Goal: Task Accomplishment & Management: Complete application form

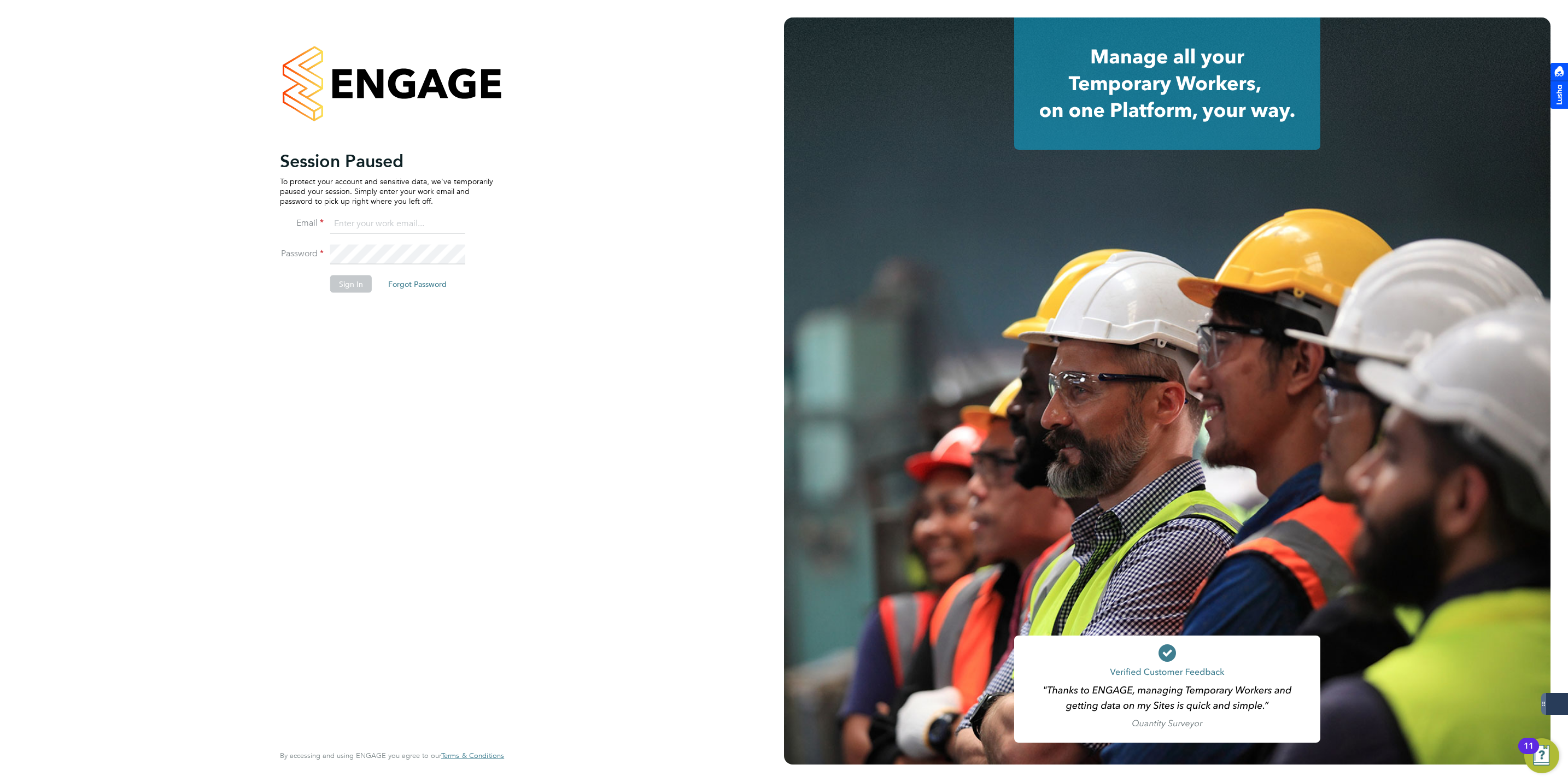
type input "jmcmurray@skilledcareers.co.uk"
click at [350, 286] on button "Sign In" at bounding box center [351, 285] width 42 height 18
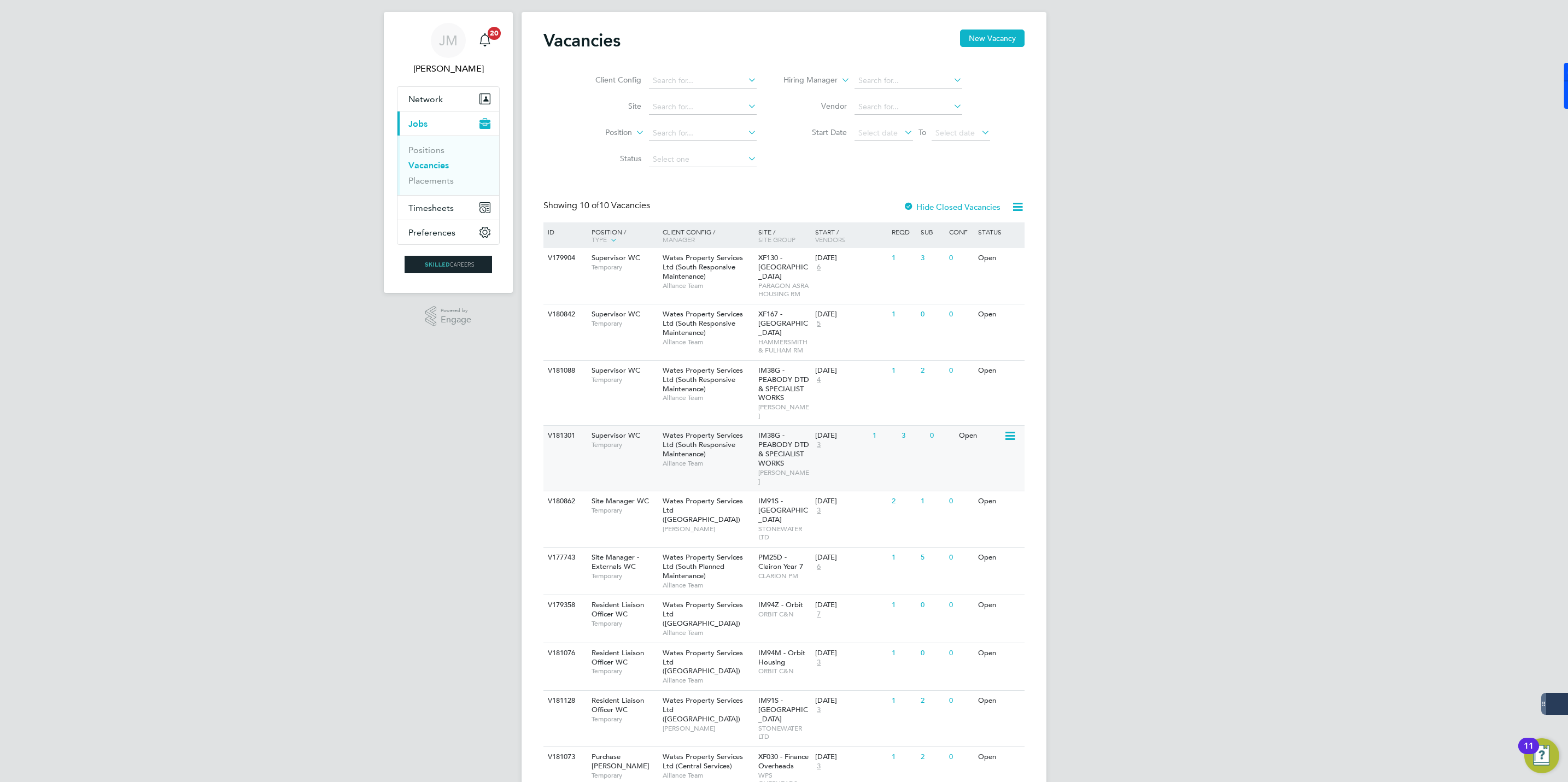
scroll to position [30, 0]
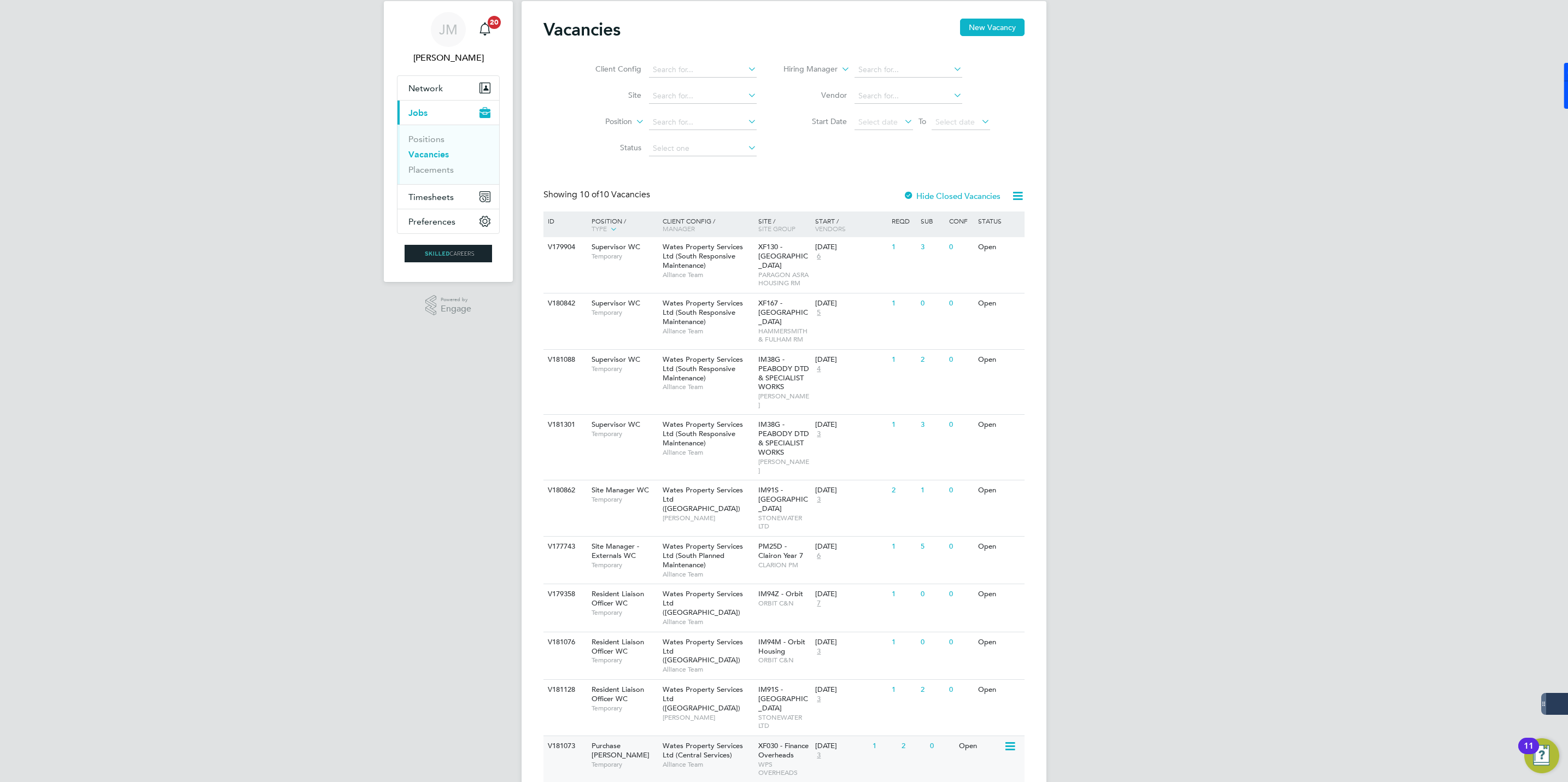
click at [655, 736] on div "Purchase Ledger WC Temporary" at bounding box center [622, 755] width 77 height 38
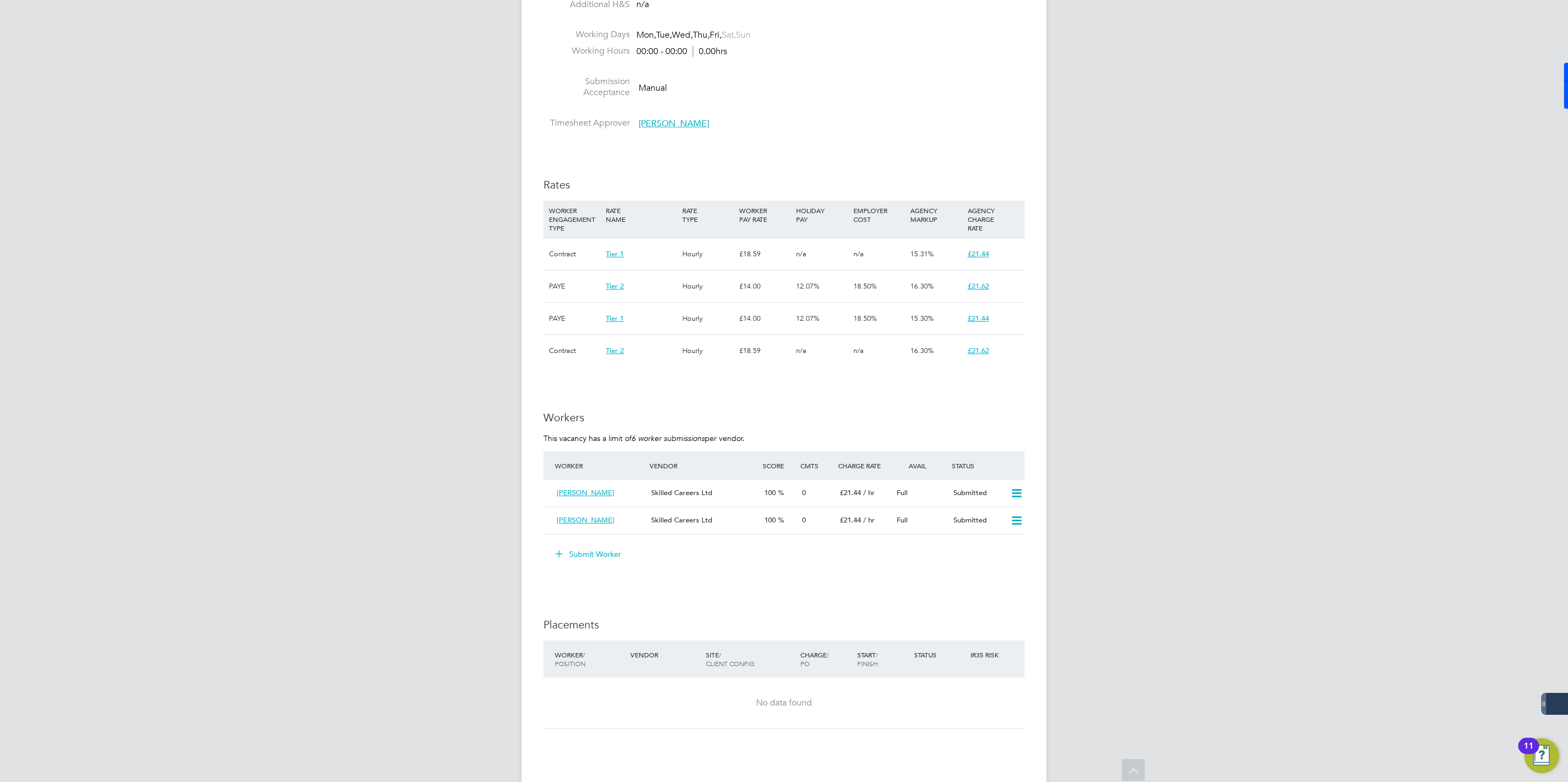
click at [584, 556] on button "Submit Worker" at bounding box center [588, 554] width 82 height 18
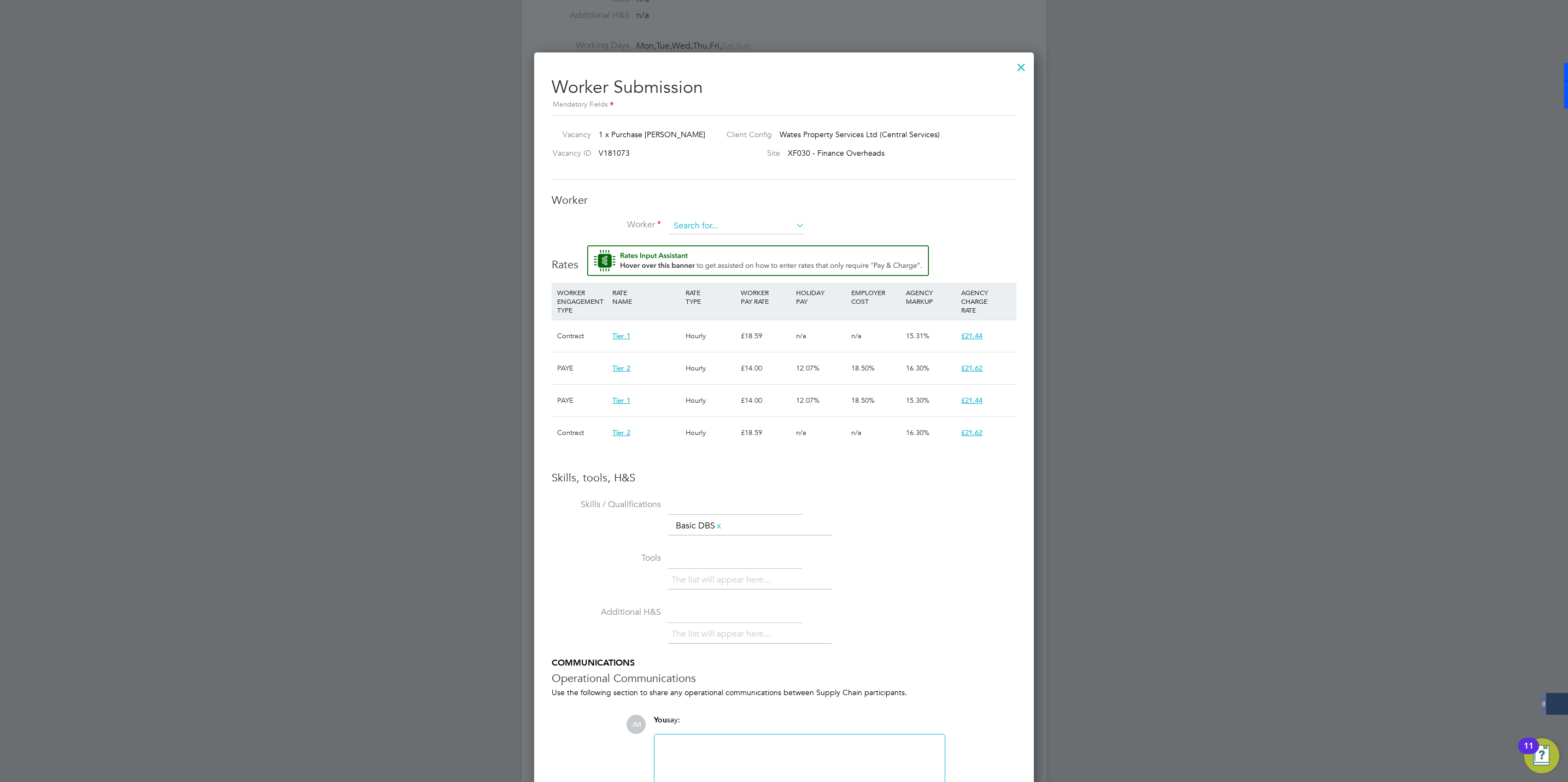
click at [716, 229] on input at bounding box center [737, 226] width 135 height 17
click at [689, 383] on li "+ Add new" at bounding box center [774, 390] width 209 height 14
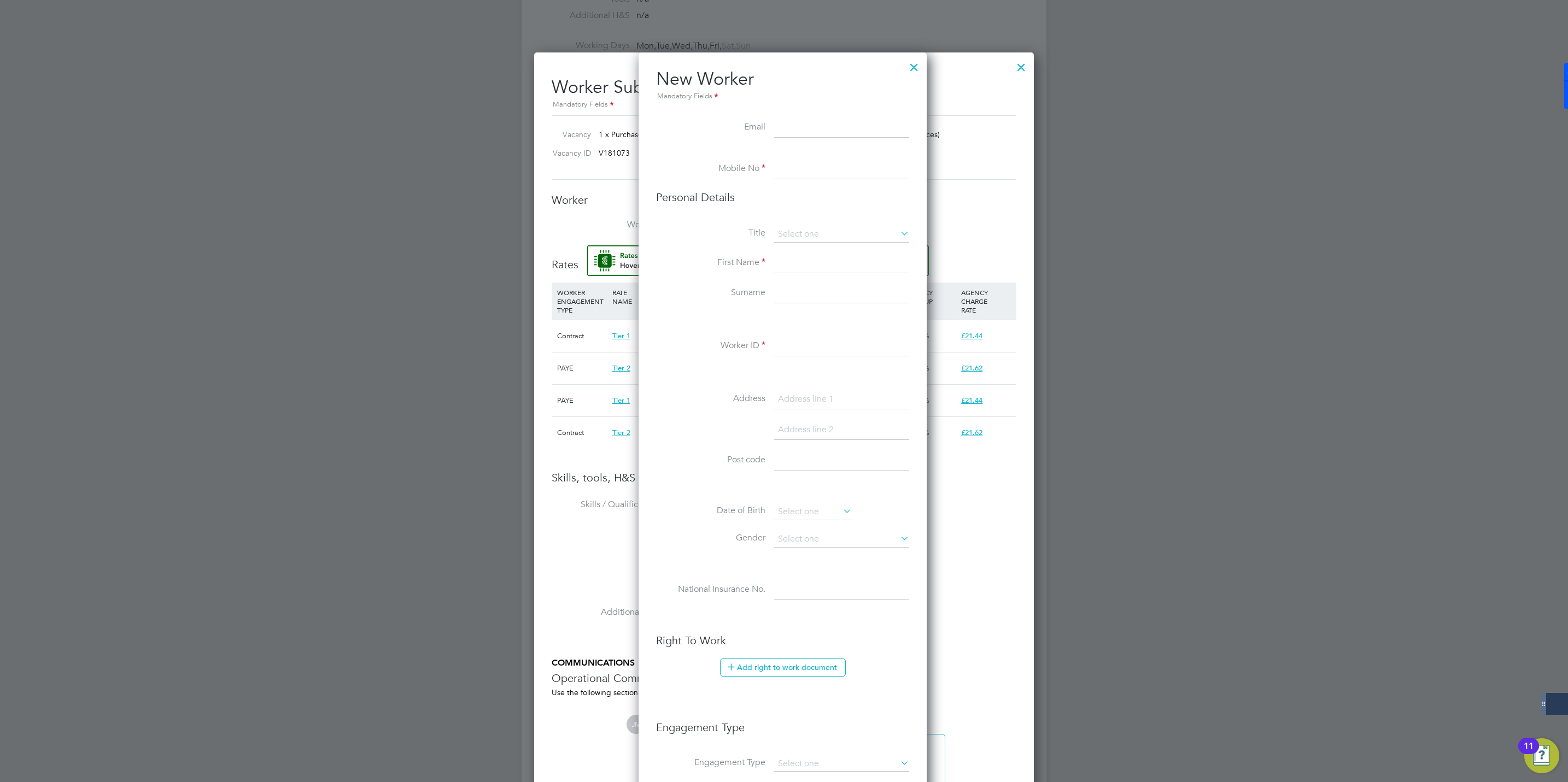
click at [811, 263] on input at bounding box center [841, 263] width 135 height 20
paste input "Thalia Mitchell"
drag, startPoint x: 806, startPoint y: 262, endPoint x: 848, endPoint y: 264, distance: 42.0
click at [848, 264] on input "Thalia Mitchell" at bounding box center [841, 263] width 135 height 20
type input "Thalia"
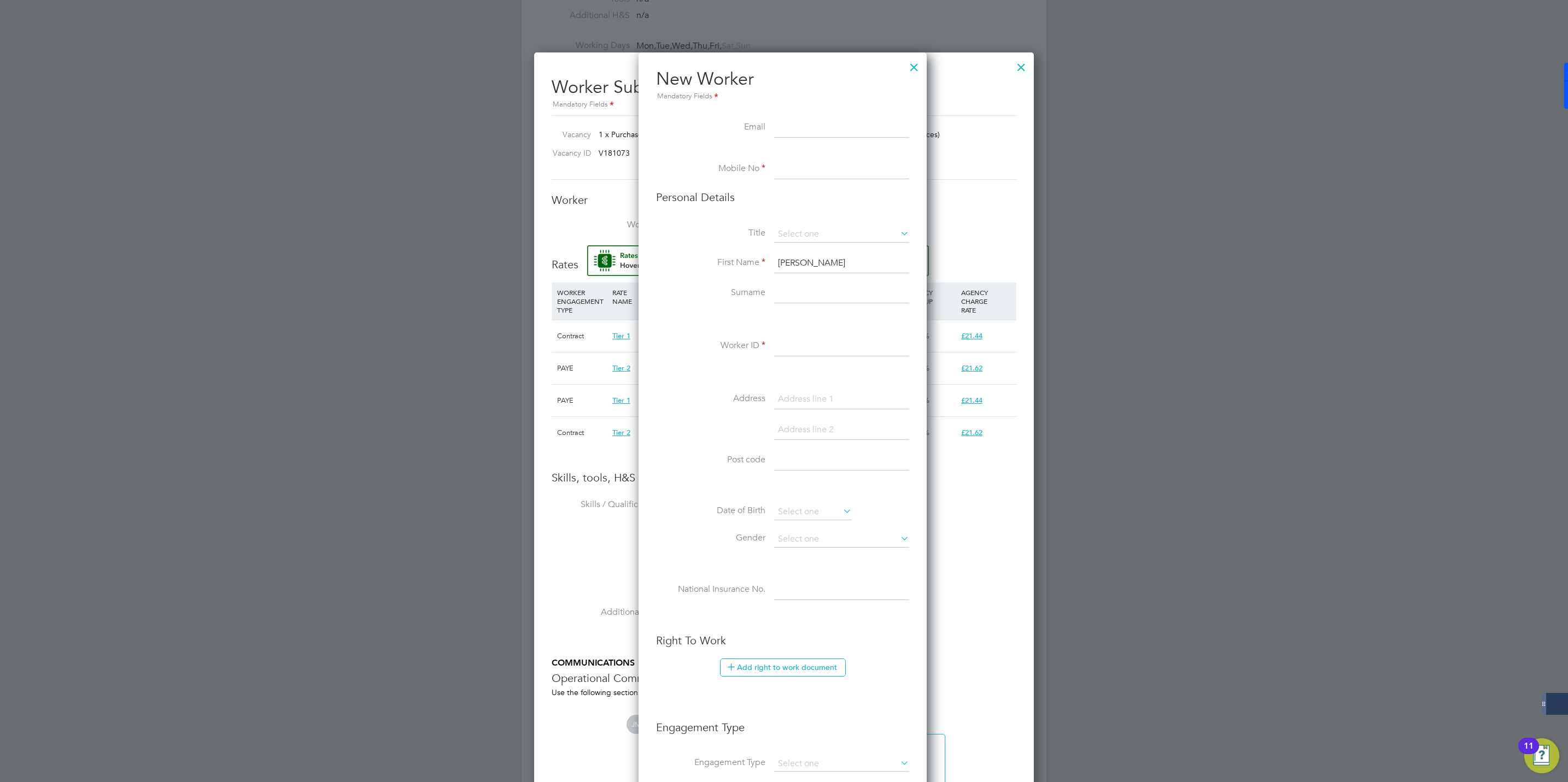
click at [782, 292] on input at bounding box center [841, 294] width 135 height 20
paste input "Mitchell"
type input "Mitchell"
click at [811, 229] on input at bounding box center [841, 234] width 135 height 17
click at [792, 279] on li "Miss" at bounding box center [842, 279] width 136 height 14
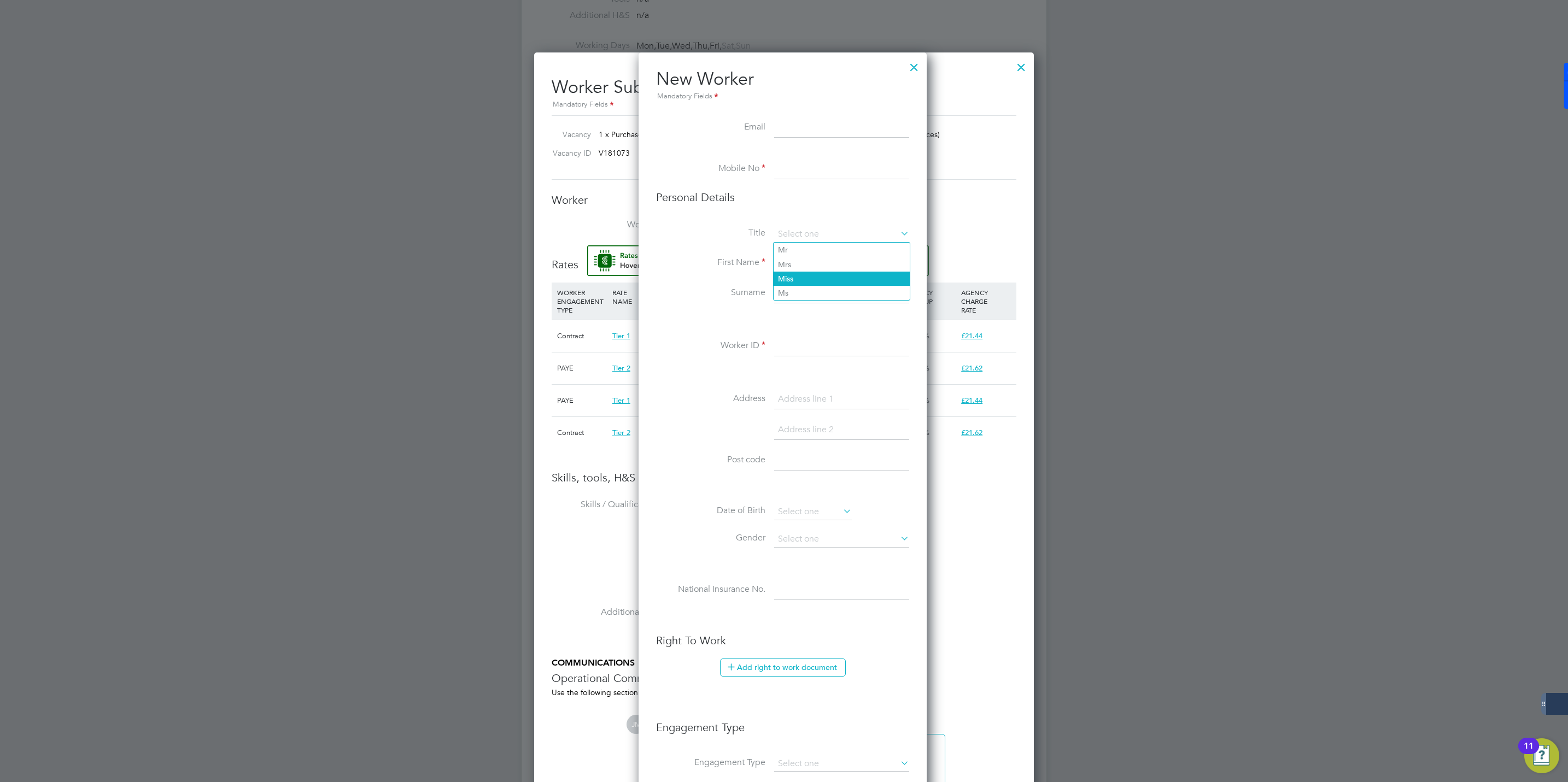
type input "Miss"
click at [789, 172] on input at bounding box center [841, 170] width 135 height 20
click at [809, 166] on input at bounding box center [841, 170] width 135 height 20
paste input "07956 202003"
type input "07956 202003"
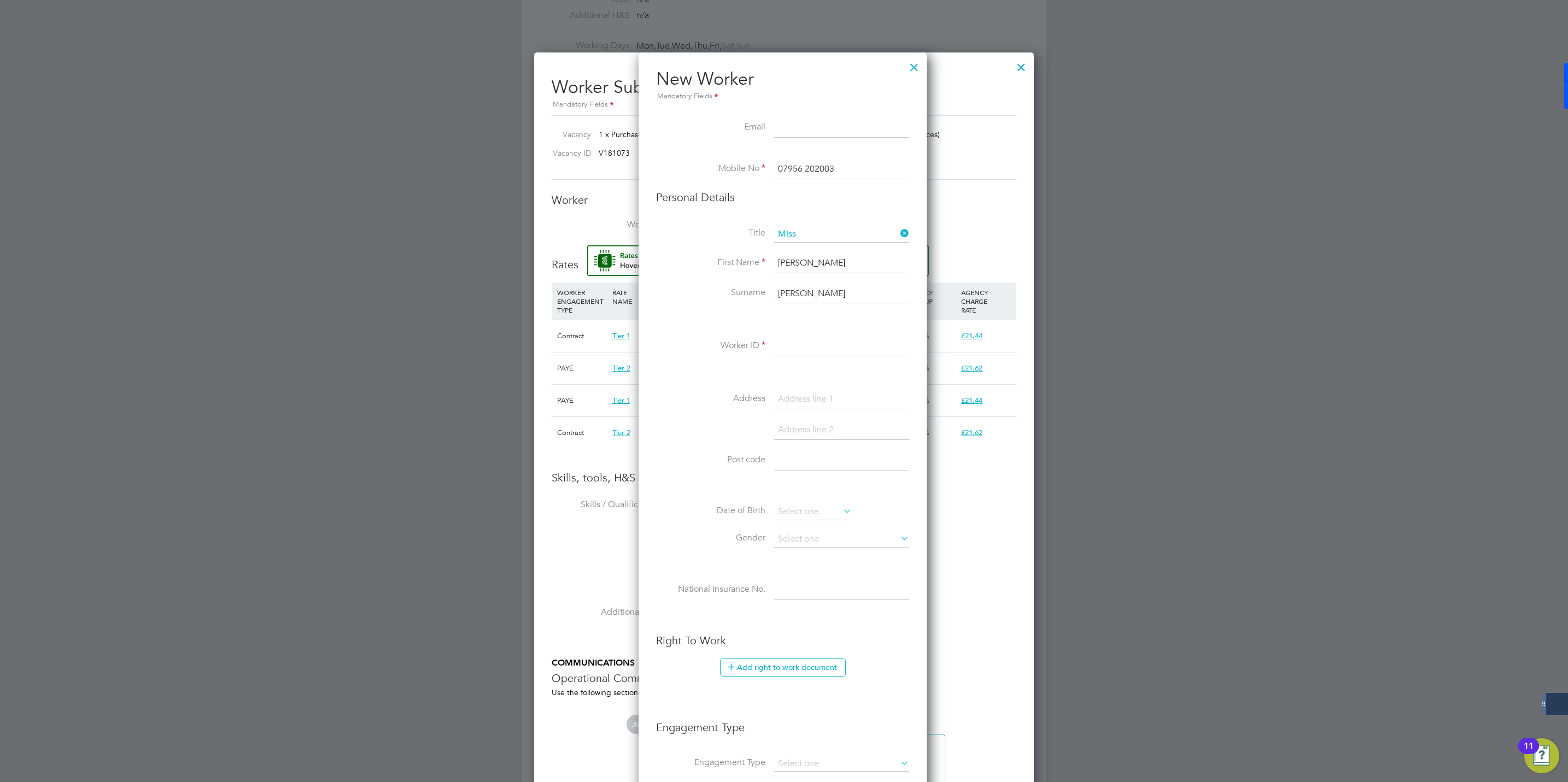
click at [796, 130] on input at bounding box center [841, 128] width 135 height 20
click at [788, 129] on input at bounding box center [841, 128] width 135 height 20
paste input "thalia.mitchell43@gmail.com"
type input "thalia.mitchell43@gmail.com"
click at [825, 349] on input at bounding box center [841, 346] width 135 height 20
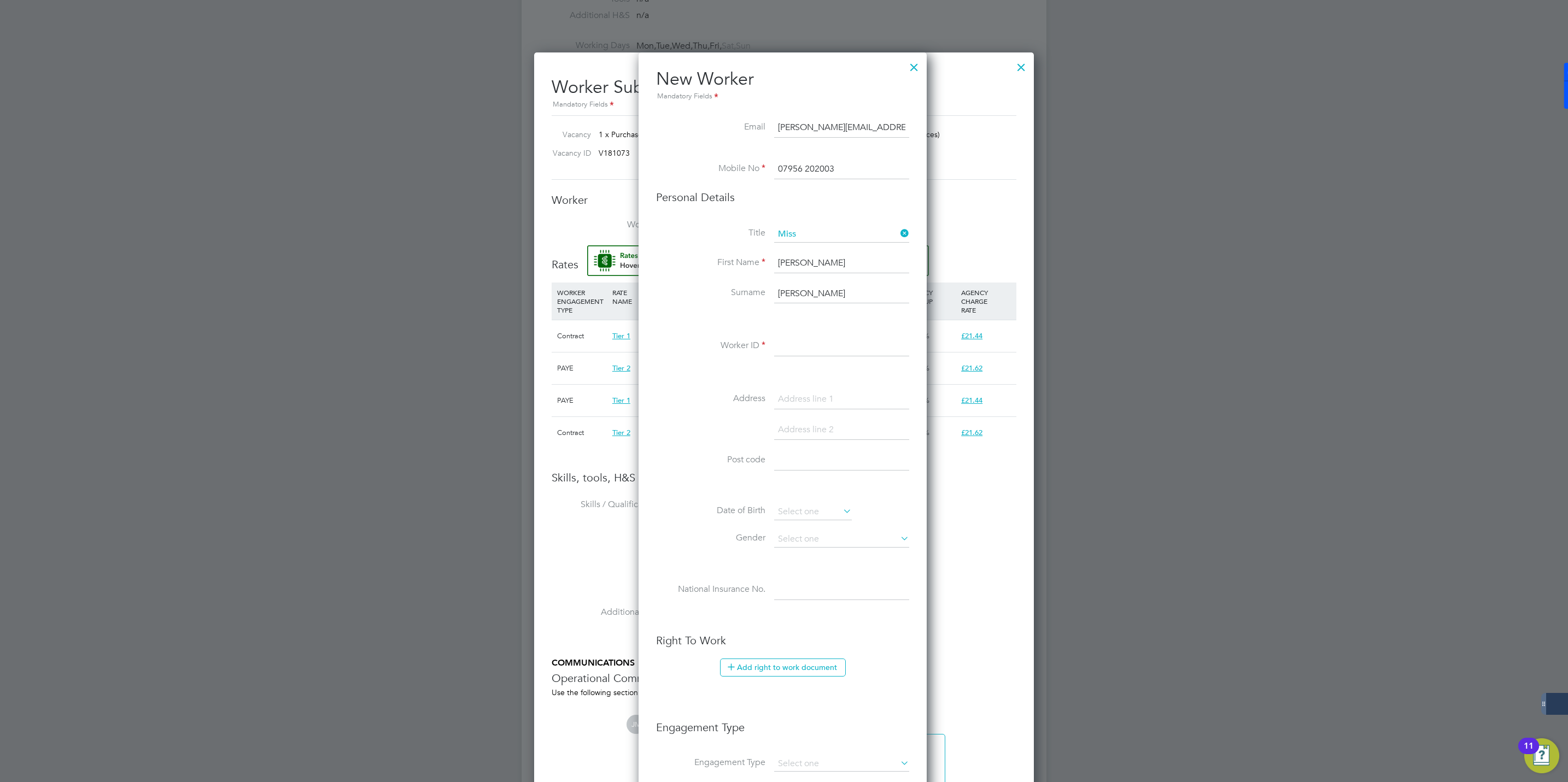
click at [807, 341] on input at bounding box center [841, 346] width 135 height 20
paste input "508046"
type input "508046"
click at [797, 404] on input at bounding box center [841, 400] width 135 height 20
click at [668, 476] on li "Post code" at bounding box center [783, 466] width 253 height 30
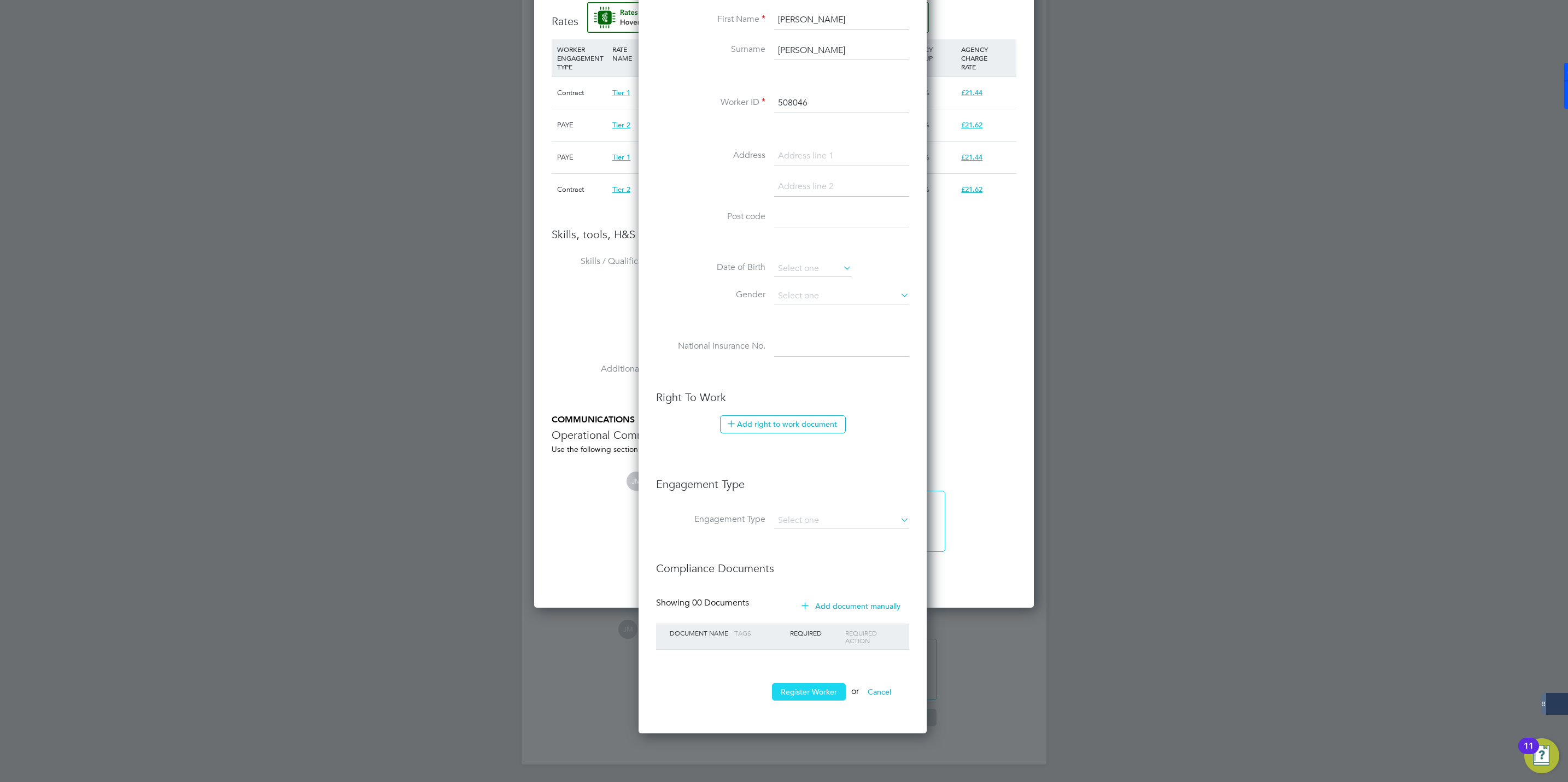
click at [808, 694] on button "Register Worker" at bounding box center [808, 692] width 74 height 18
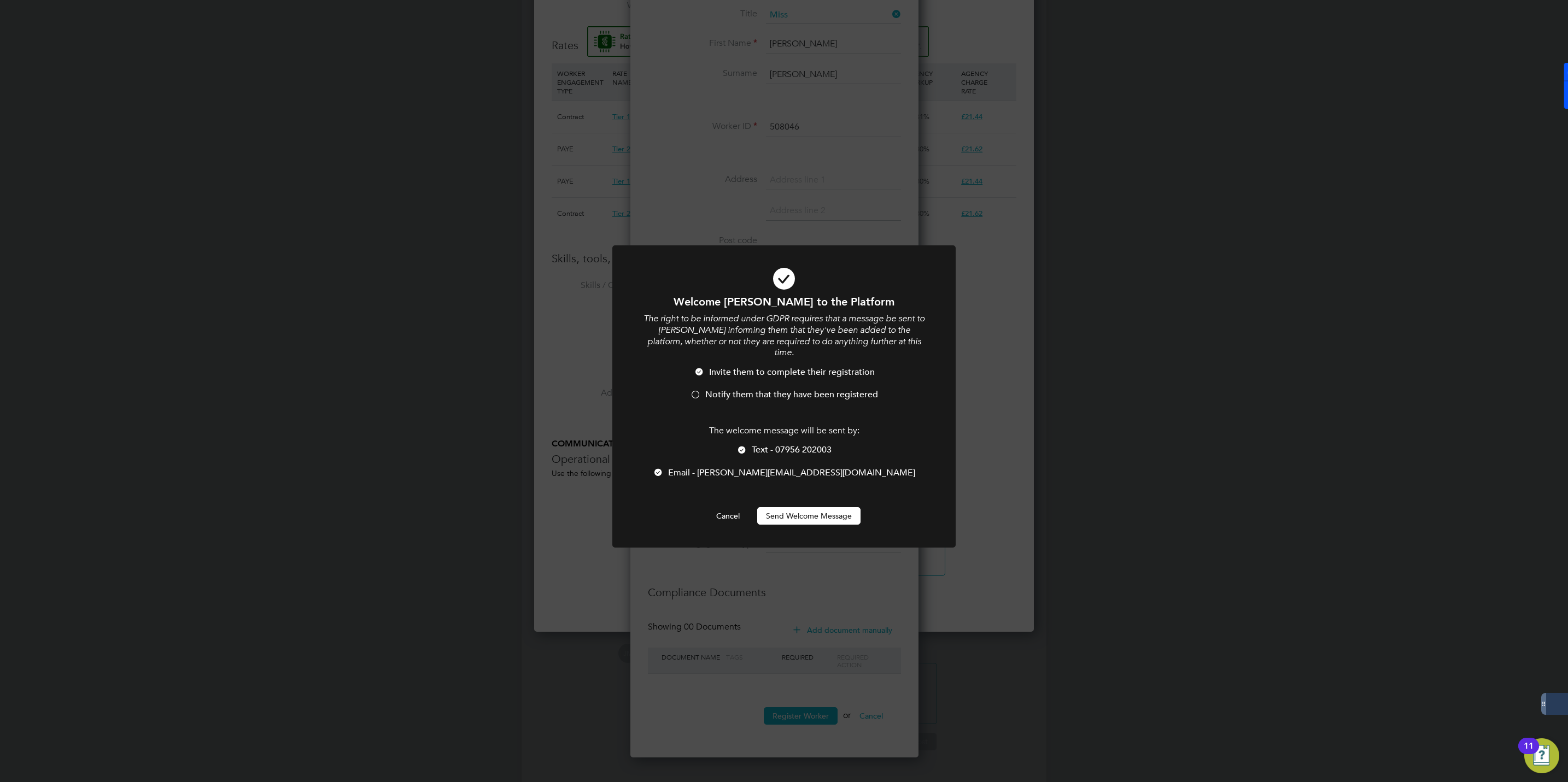
click at [691, 390] on div at bounding box center [696, 396] width 11 height 11
click at [696, 390] on div at bounding box center [696, 396] width 11 height 11
click at [789, 508] on button "Send Welcome Message" at bounding box center [808, 517] width 103 height 18
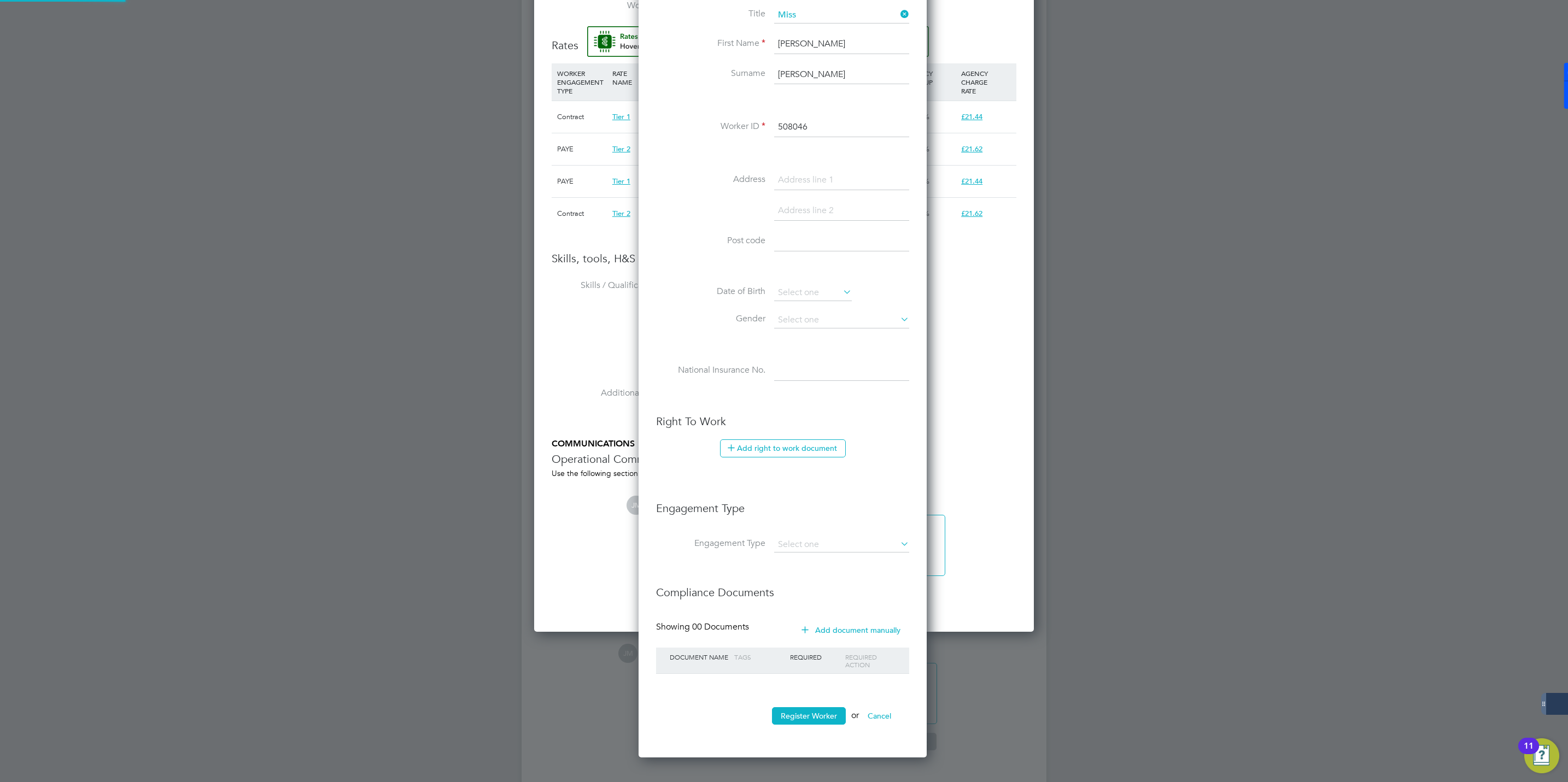
type input "Thalia Mitchell (508046)"
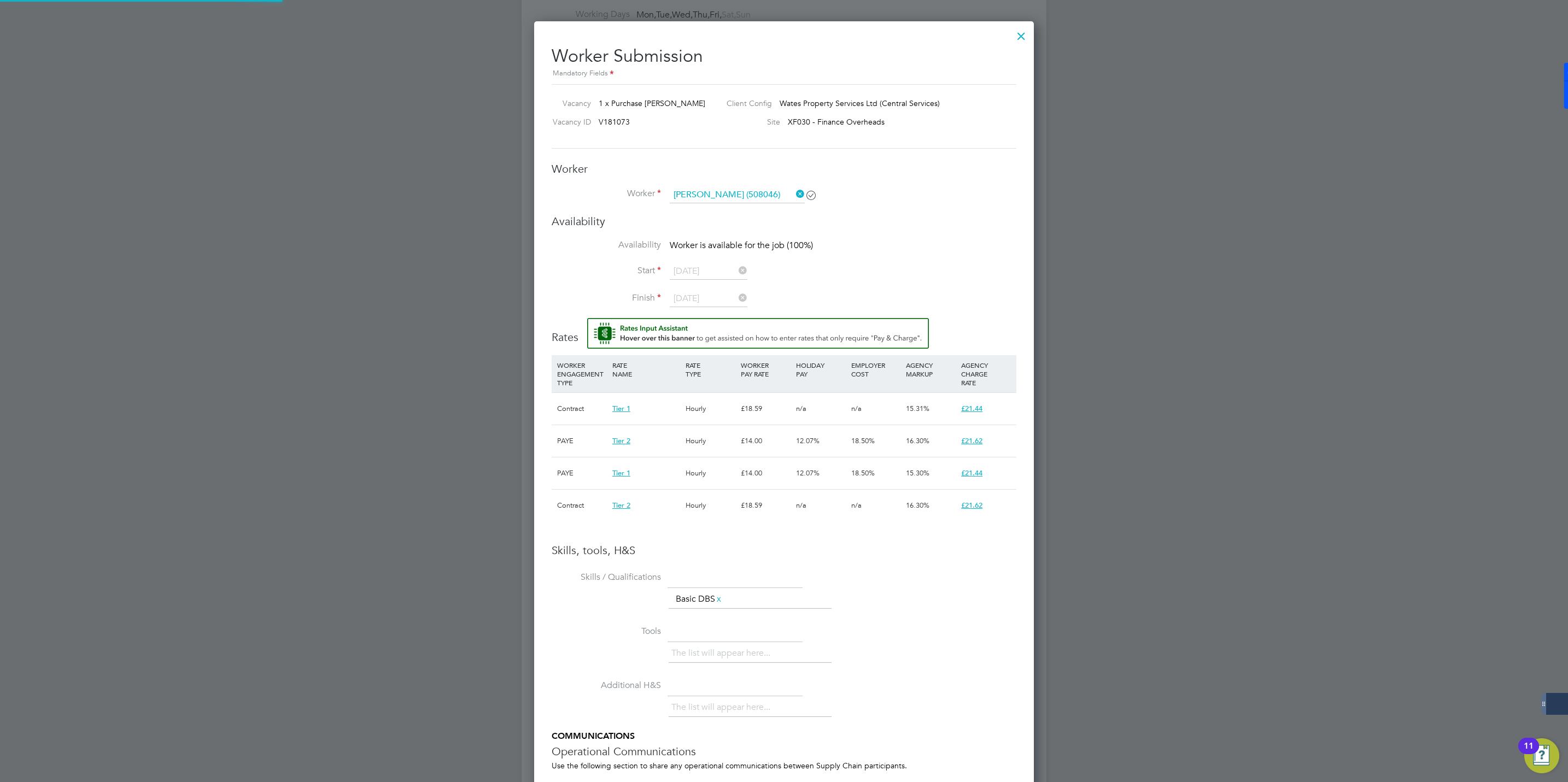
scroll to position [563, 0]
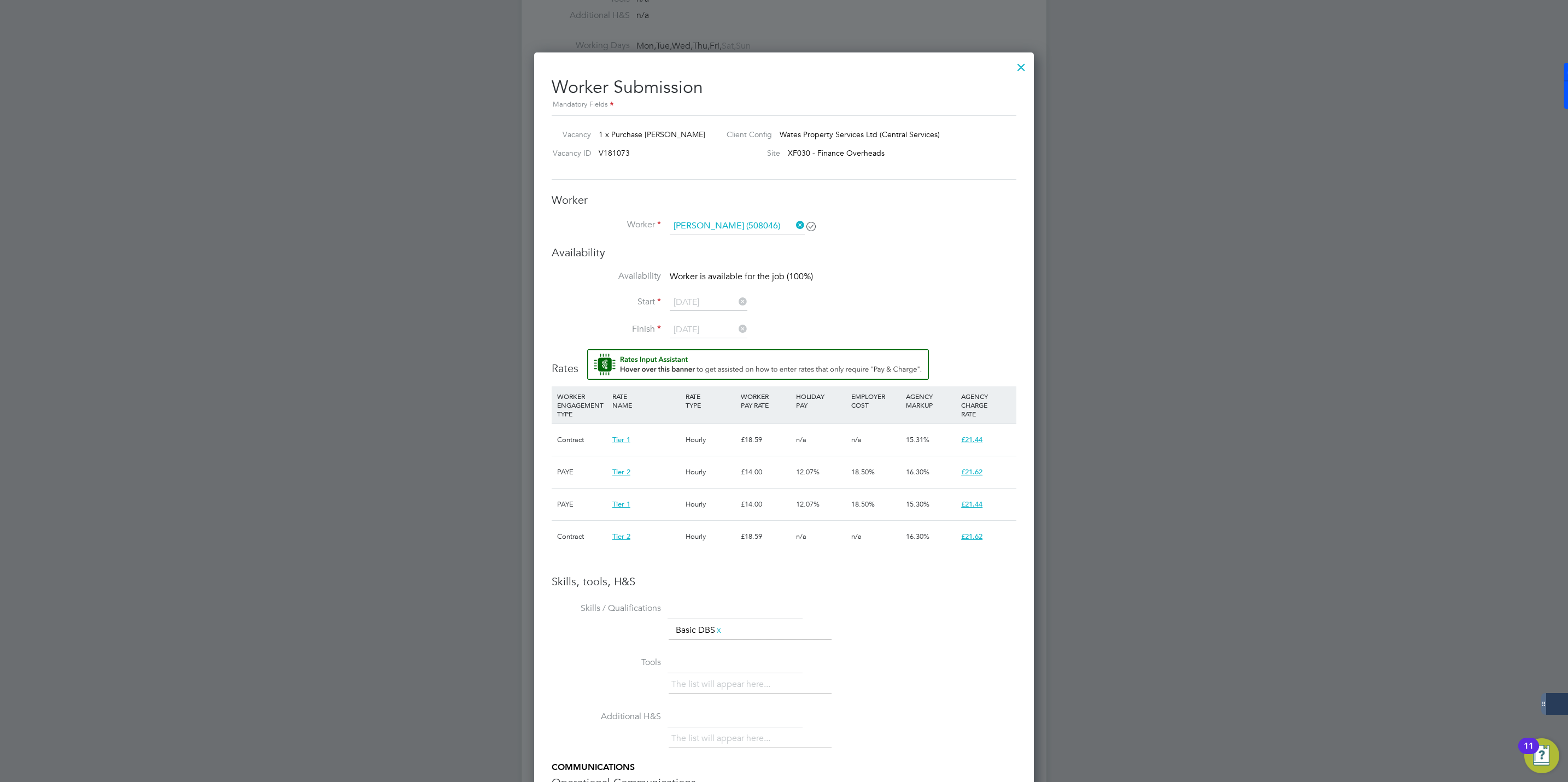
click at [794, 225] on icon at bounding box center [794, 225] width 0 height 15
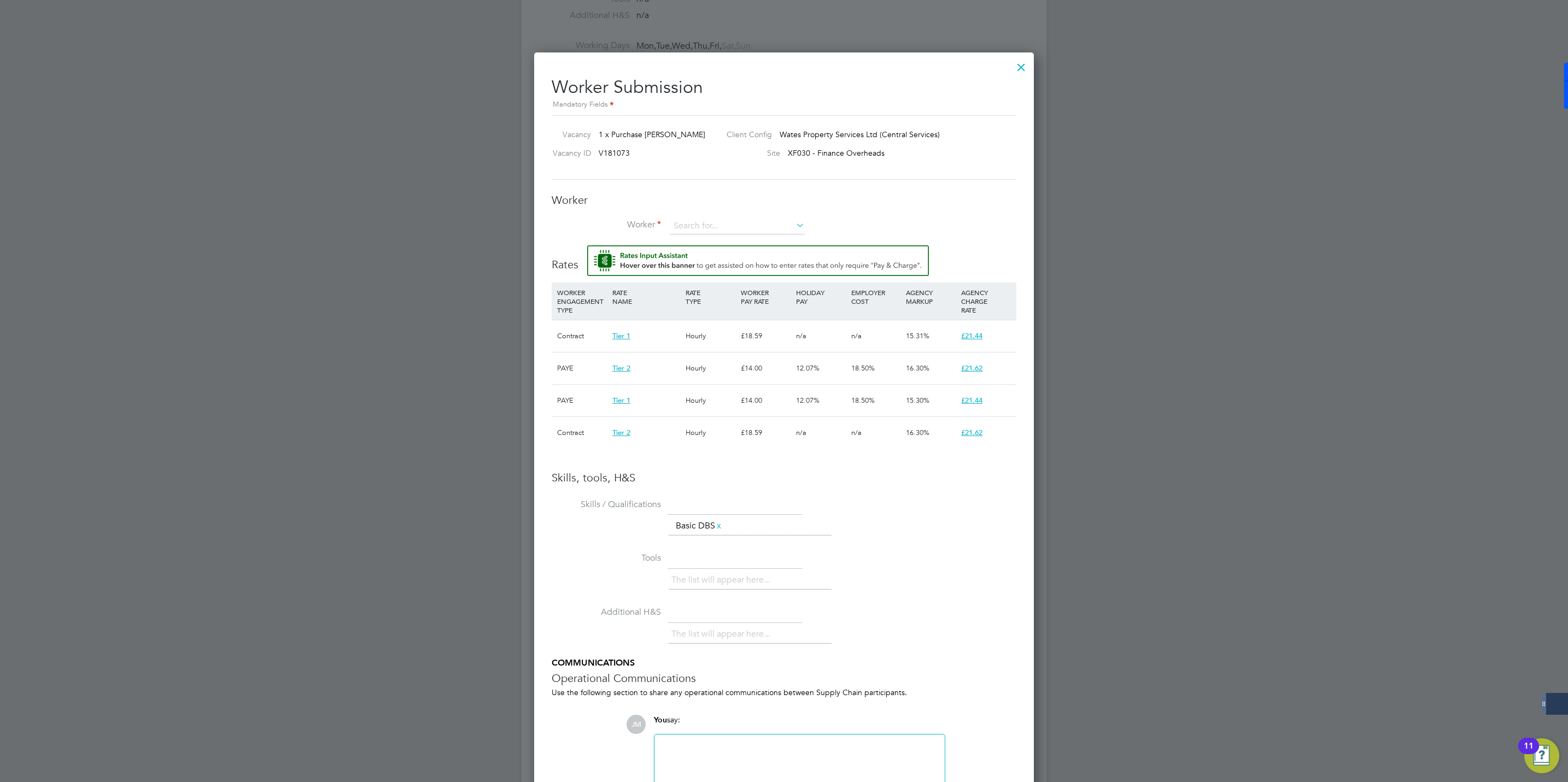
scroll to position [804, 501]
click at [709, 219] on input at bounding box center [737, 226] width 135 height 17
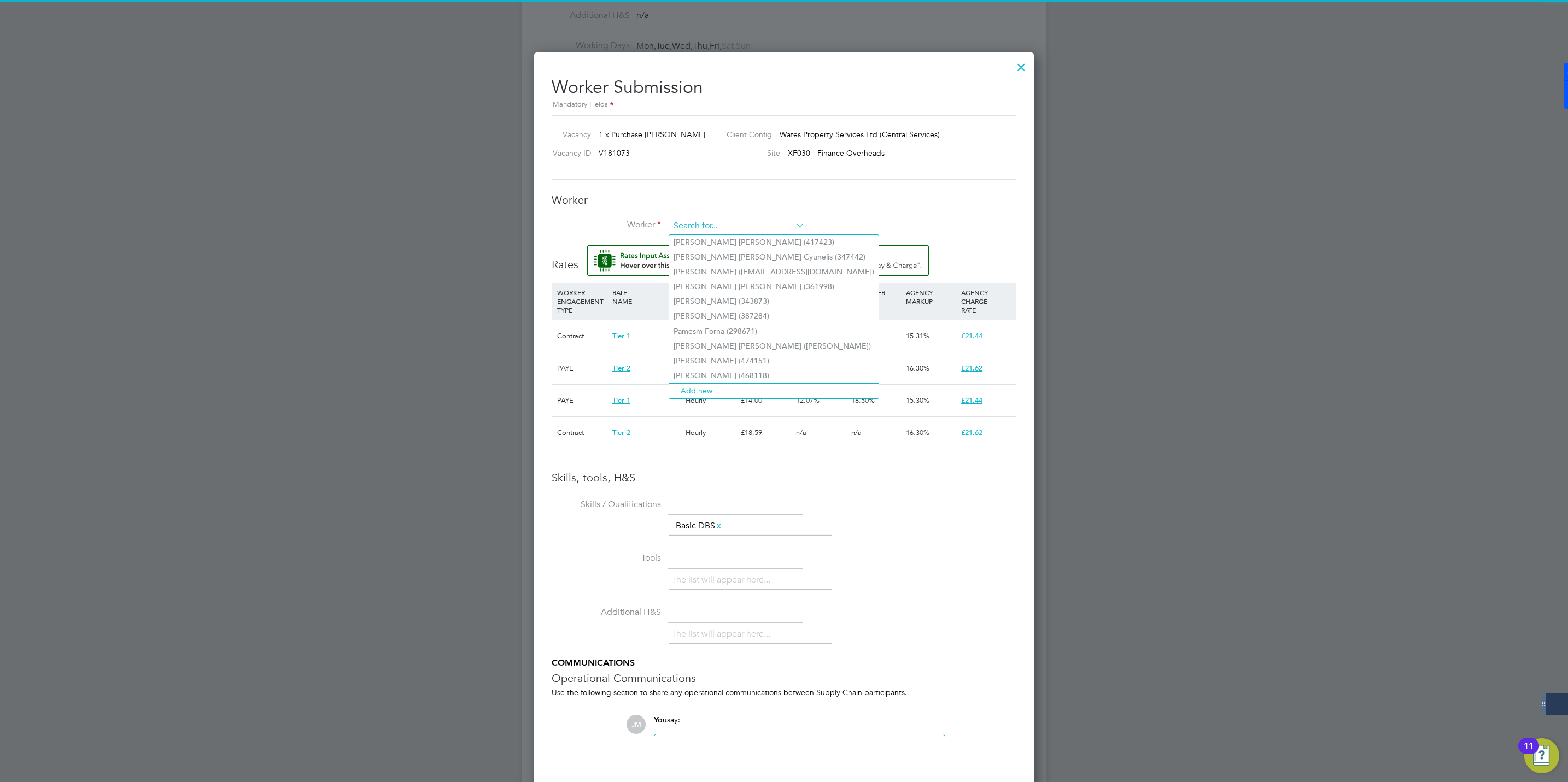
paste input "508046"
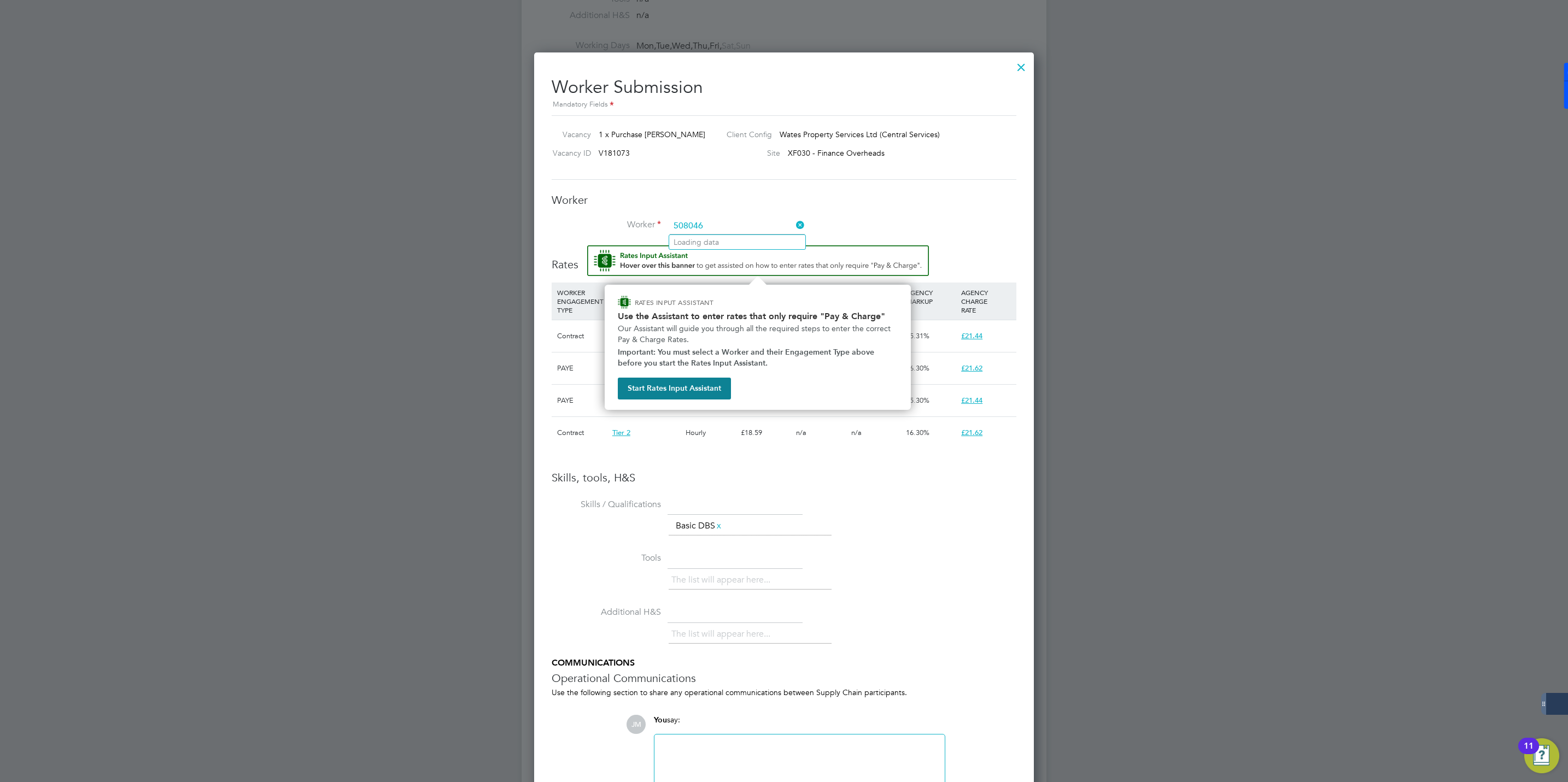
type input "508046"
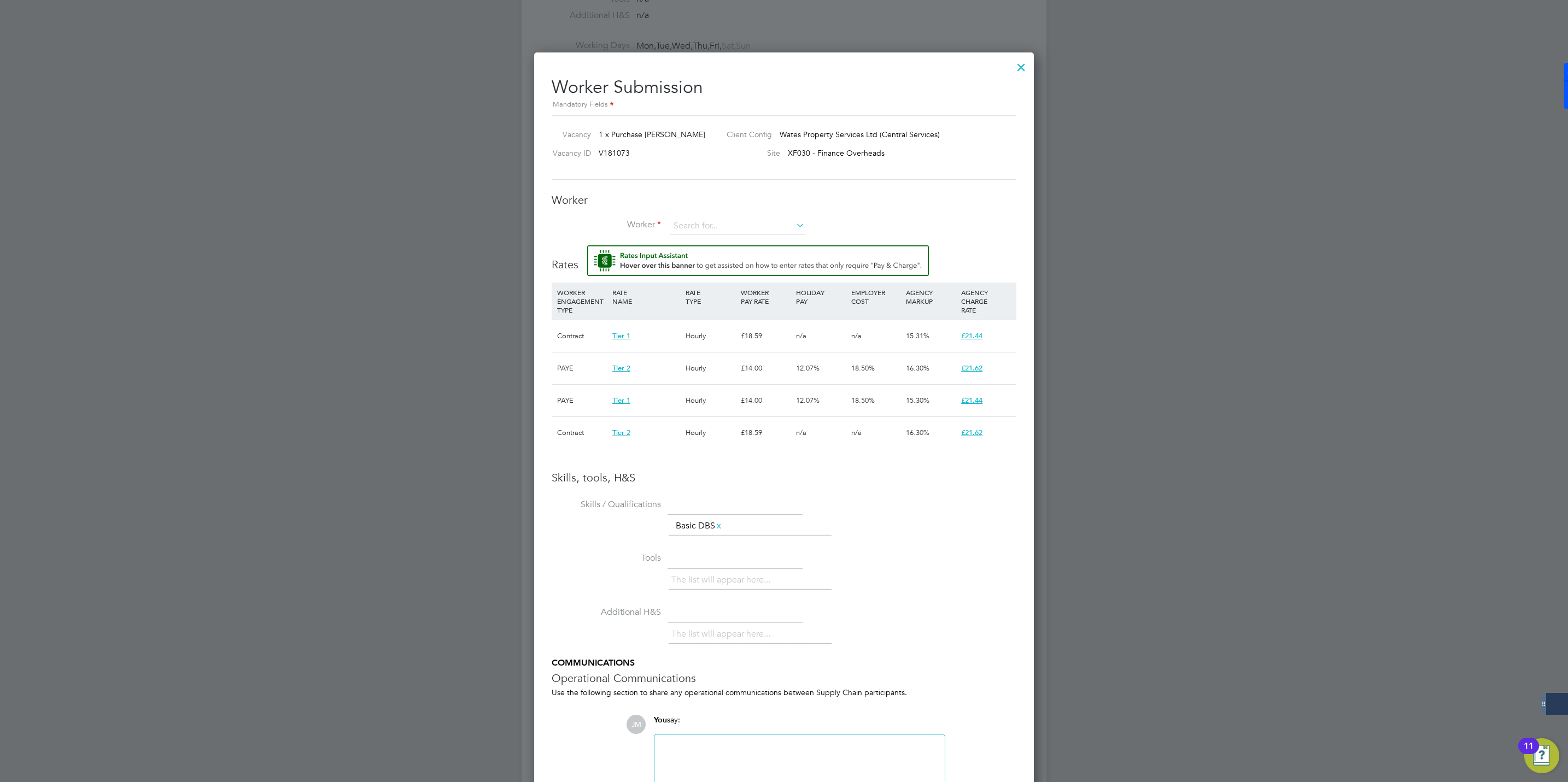
click at [713, 234] on li "Worker" at bounding box center [784, 232] width 465 height 27
click at [713, 231] on input at bounding box center [737, 226] width 135 height 17
paste input "508046"
click at [710, 238] on li "Thalia Mitchell ( 508046 )" at bounding box center [737, 242] width 136 height 14
type input "Thalia Mitchell (508046)"
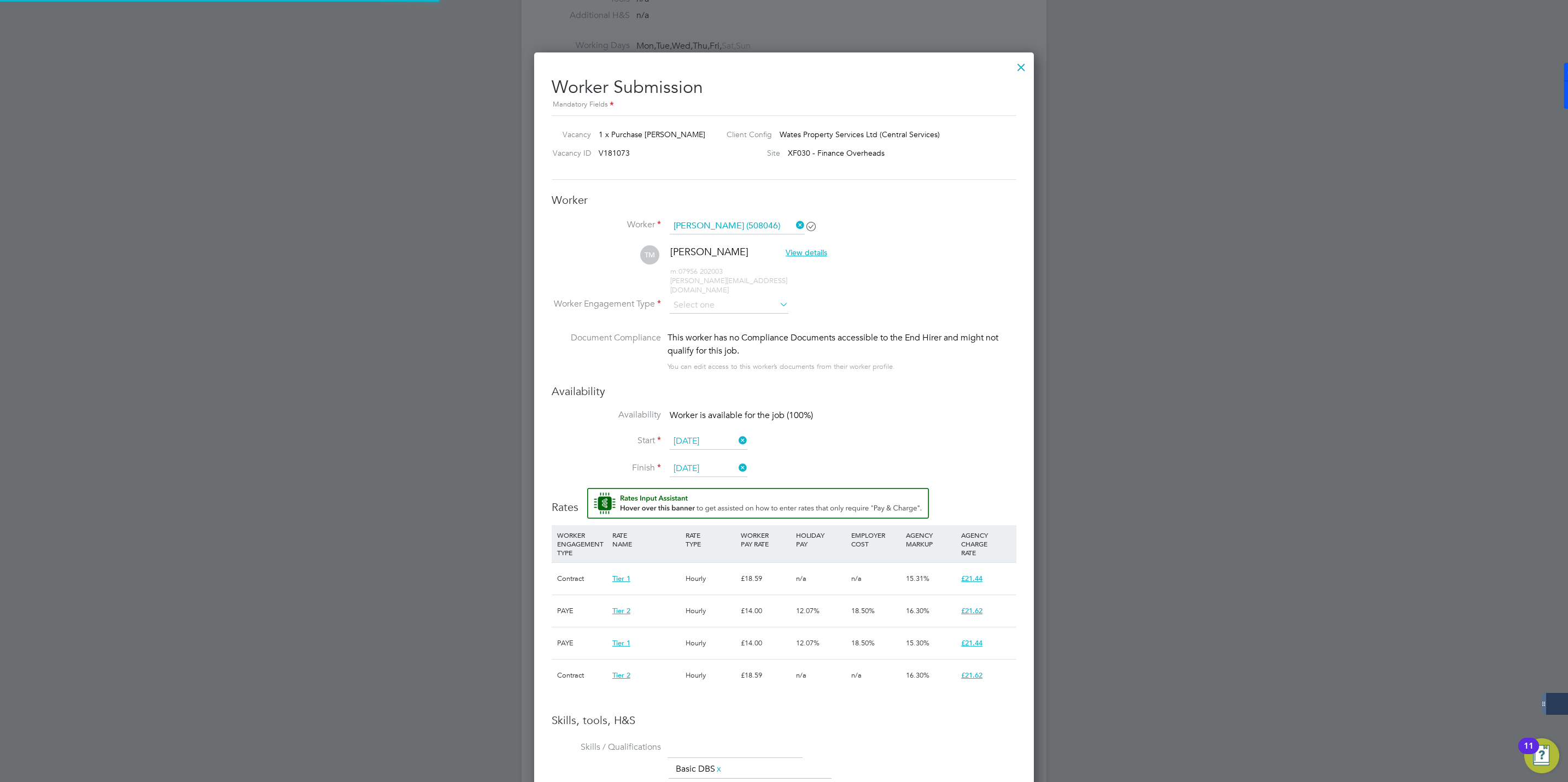
scroll to position [1047, 501]
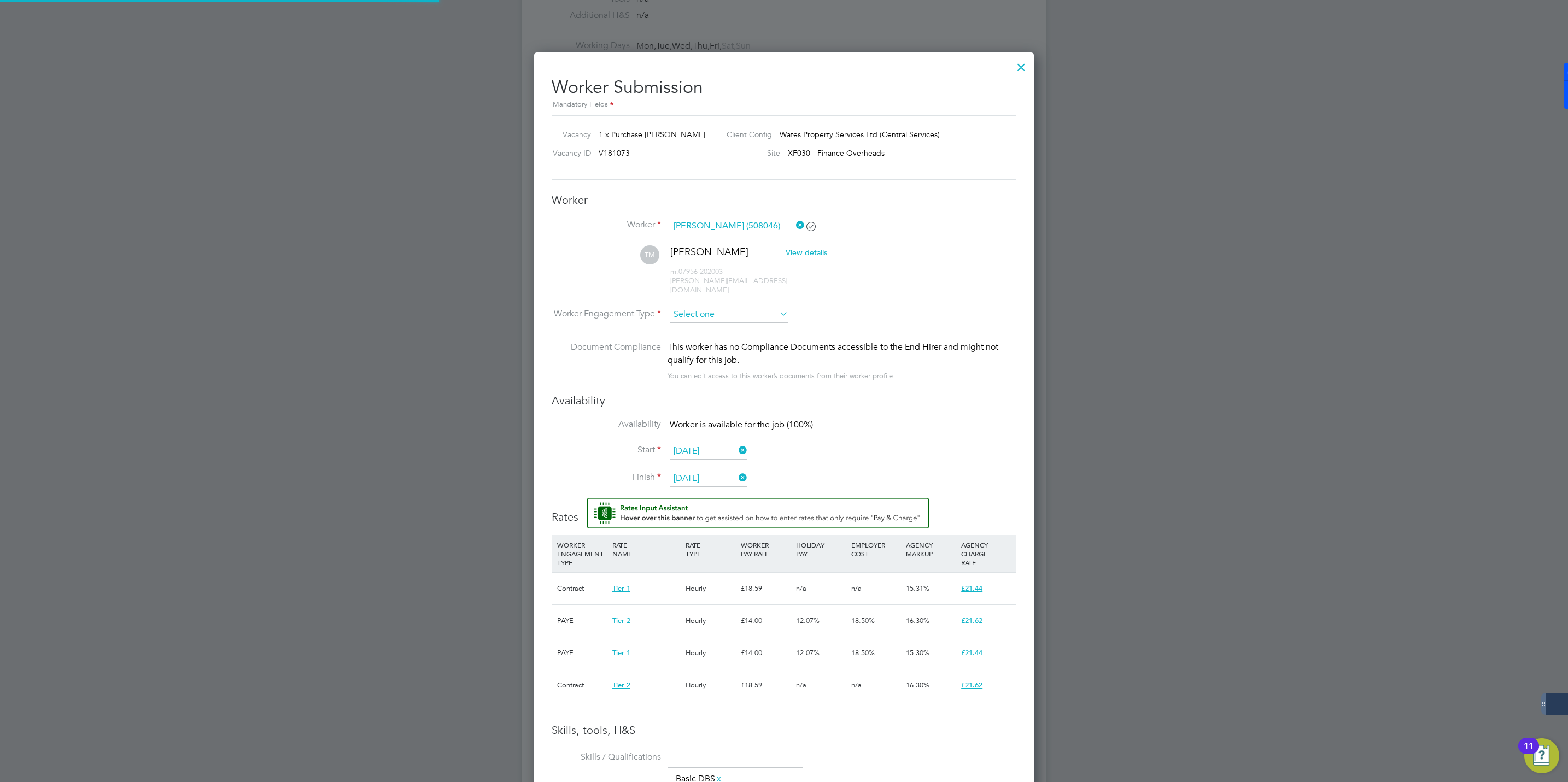
click at [692, 307] on input at bounding box center [729, 315] width 118 height 17
click at [683, 334] on li "PAYE" at bounding box center [729, 336] width 120 height 14
type input "PAYE"
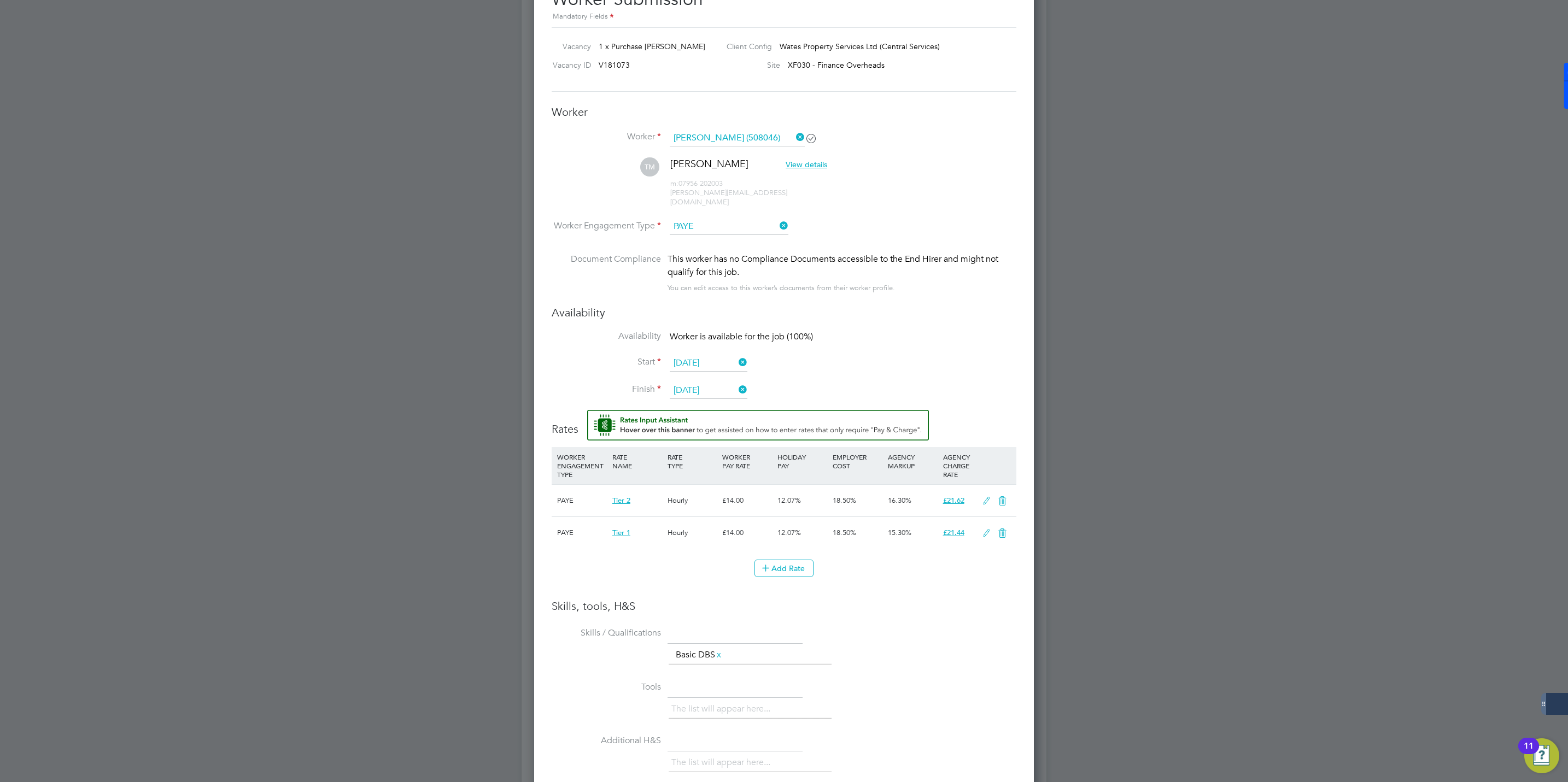
scroll to position [843, 0]
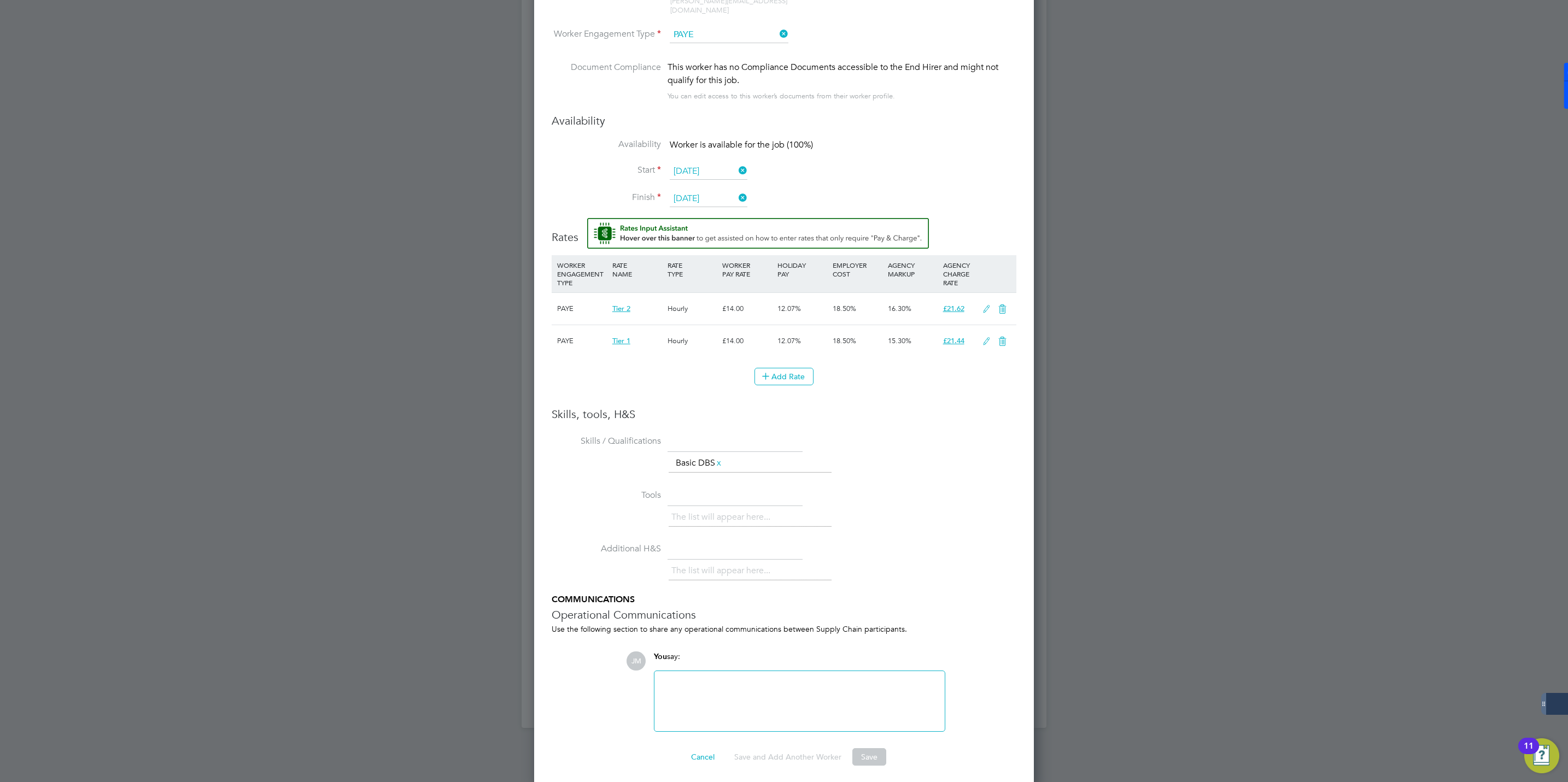
click at [981, 338] on icon at bounding box center [986, 341] width 14 height 9
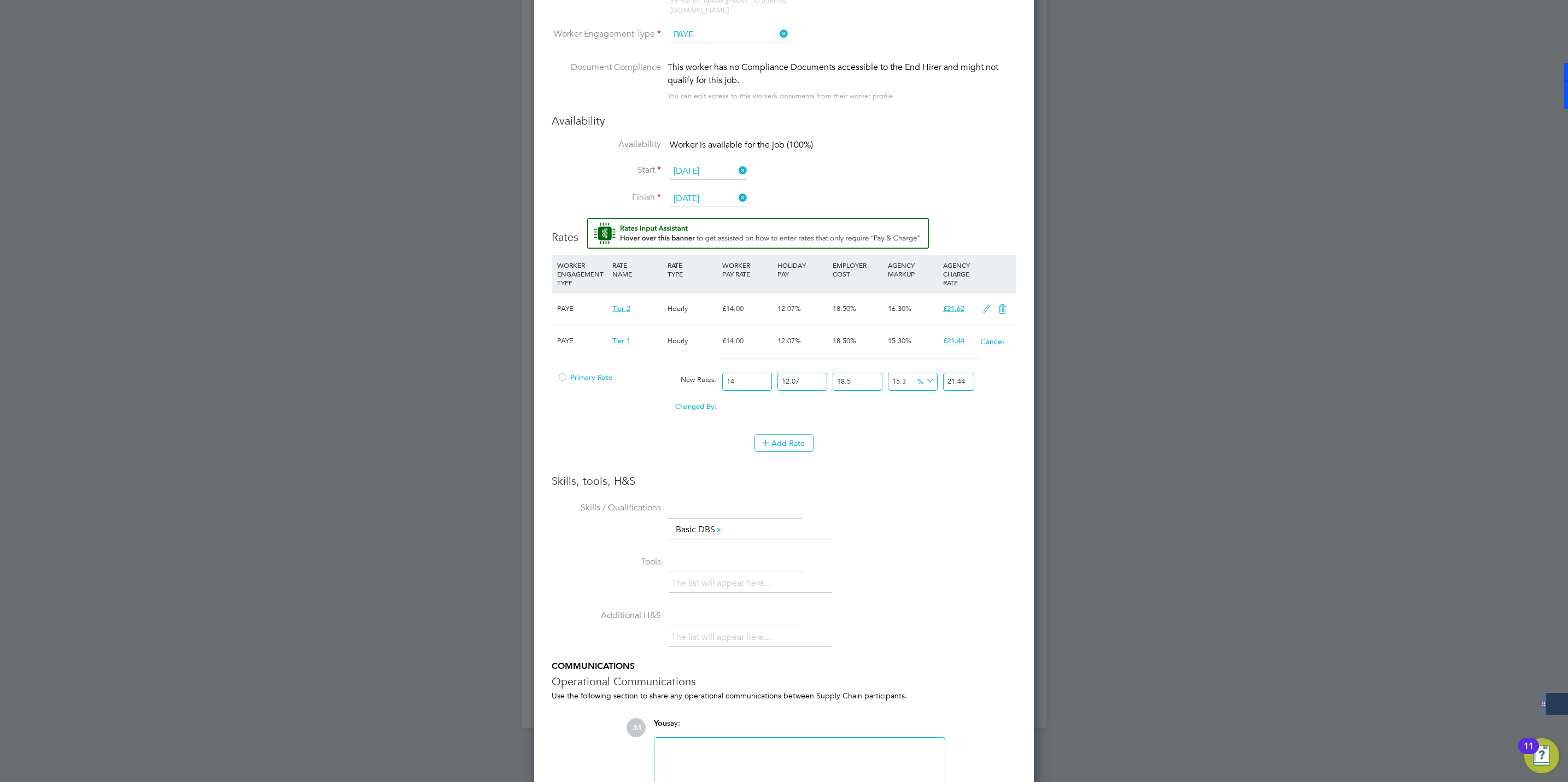
click at [568, 373] on span "Primary Rate" at bounding box center [585, 377] width 55 height 10
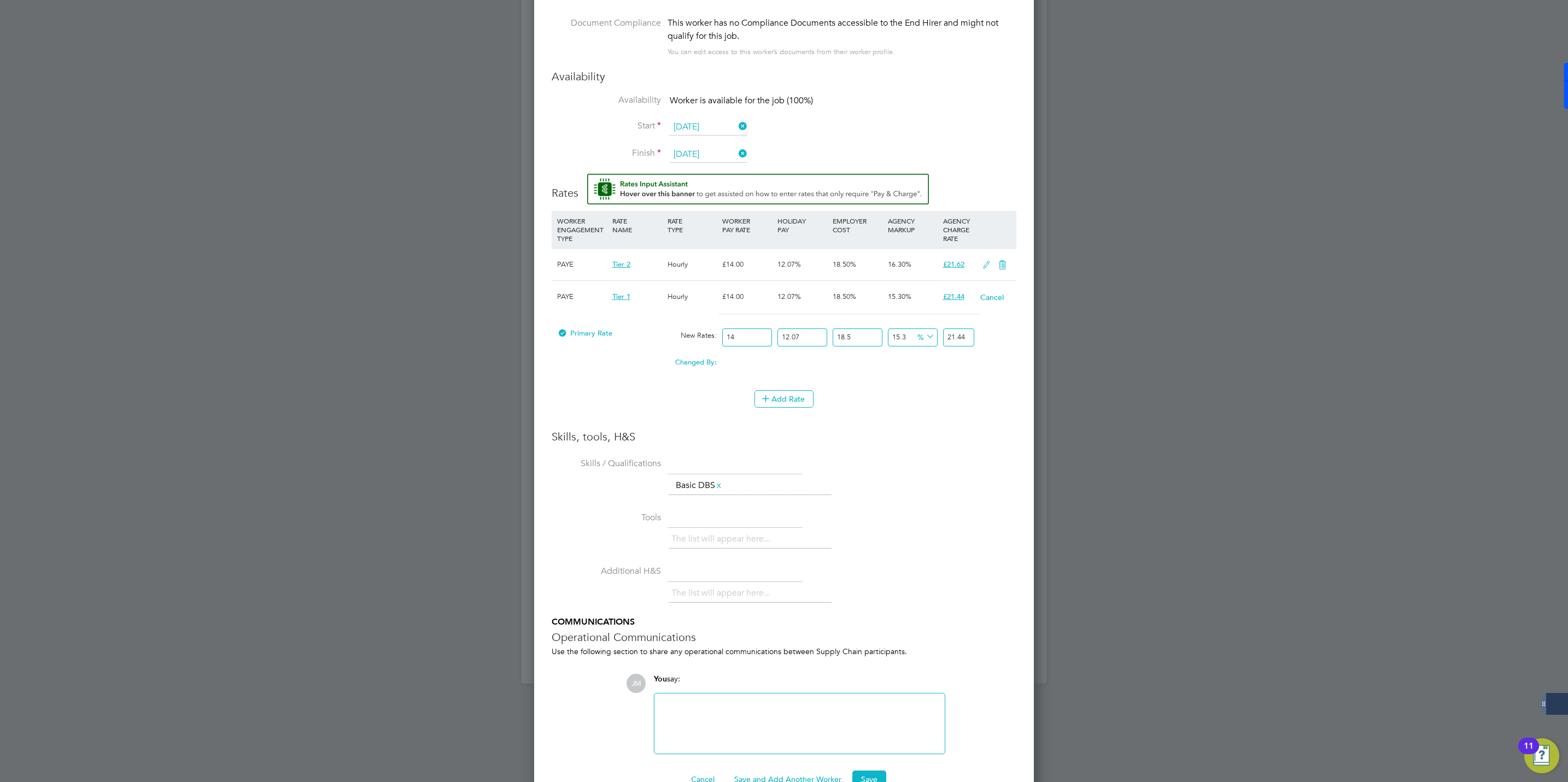
scroll to position [911, 0]
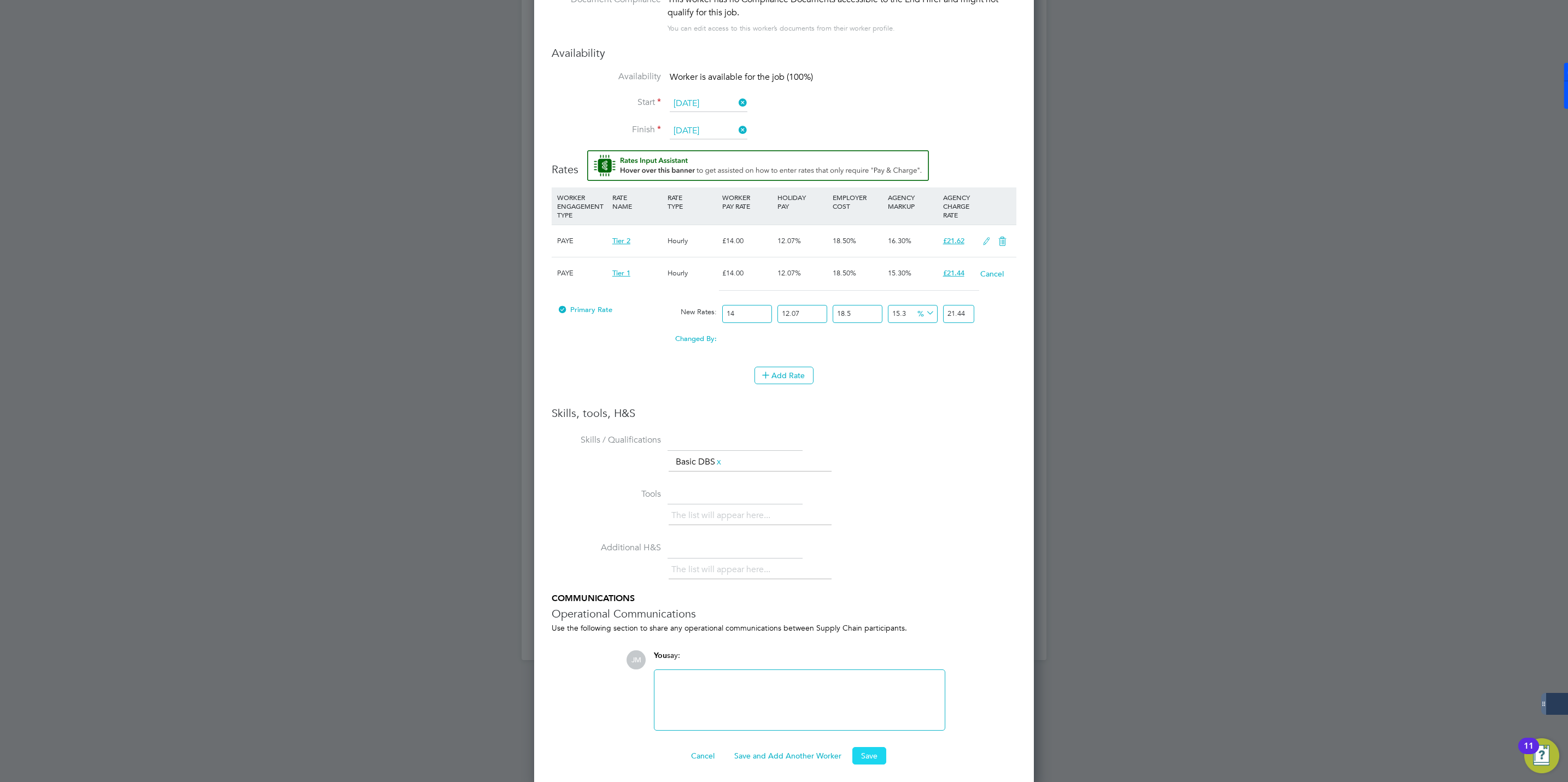
click at [868, 748] on button "Save" at bounding box center [869, 756] width 34 height 18
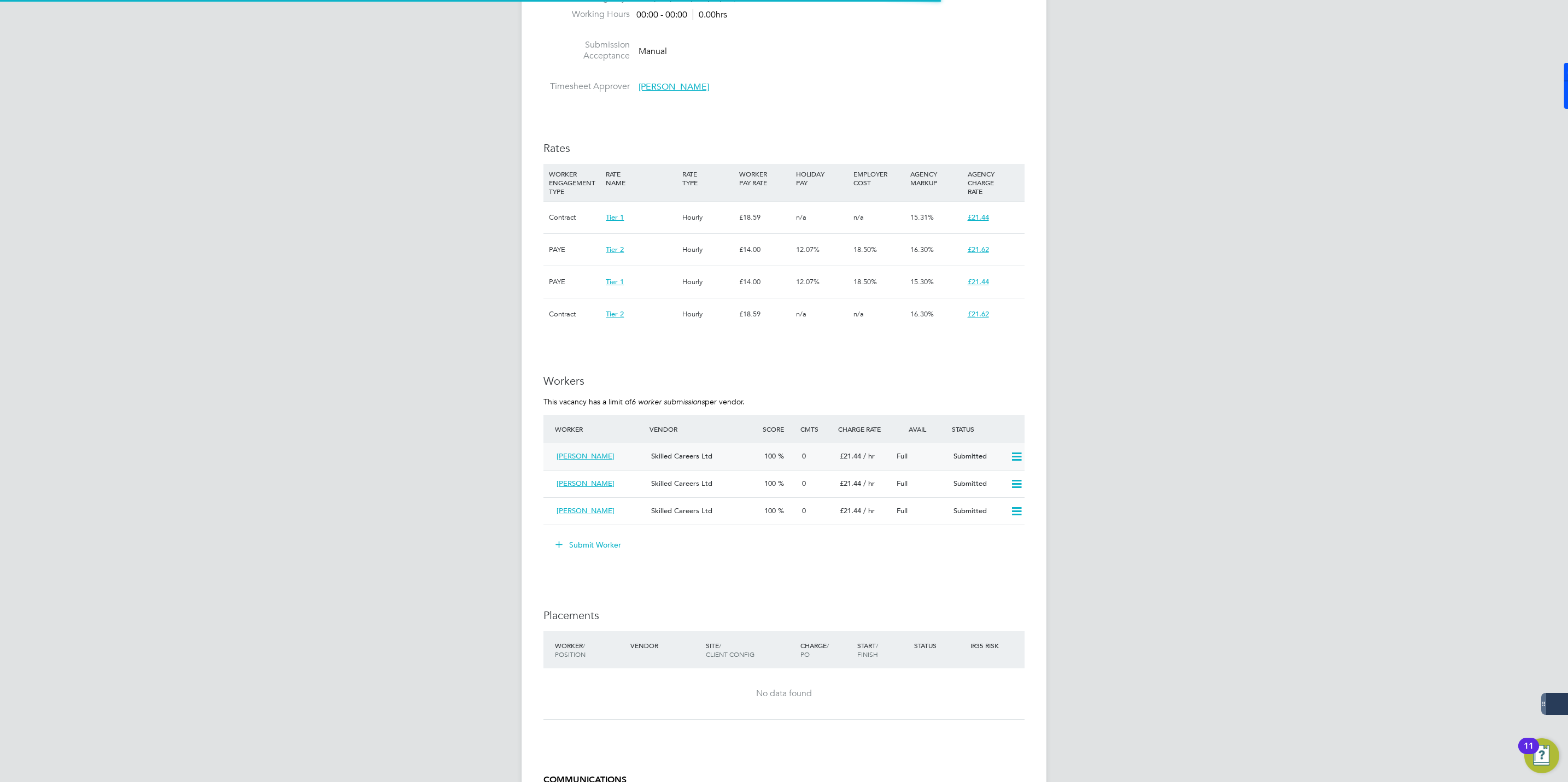
scroll to position [33, 77]
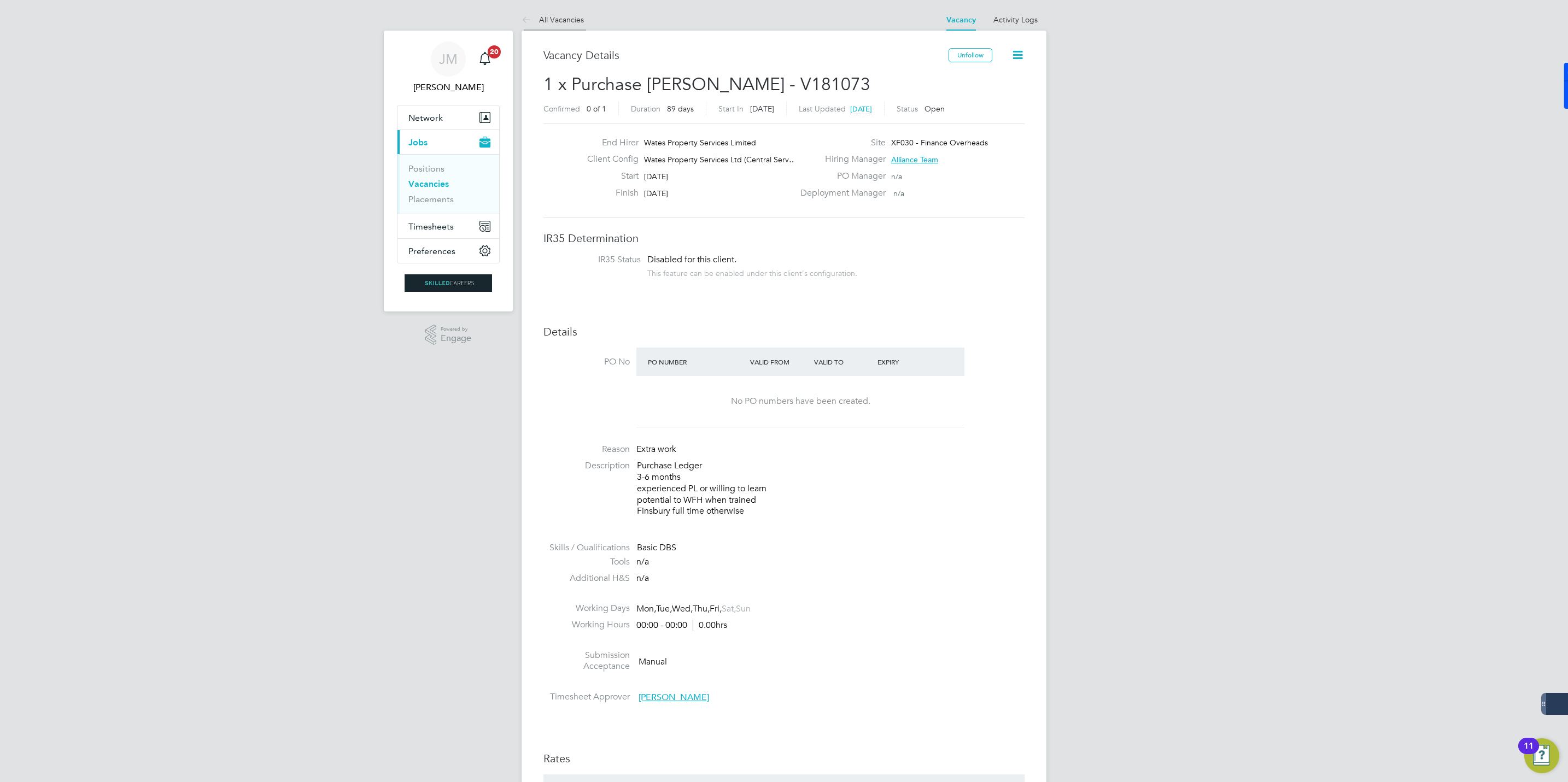
click at [557, 17] on link "All Vacancies" at bounding box center [553, 19] width 62 height 10
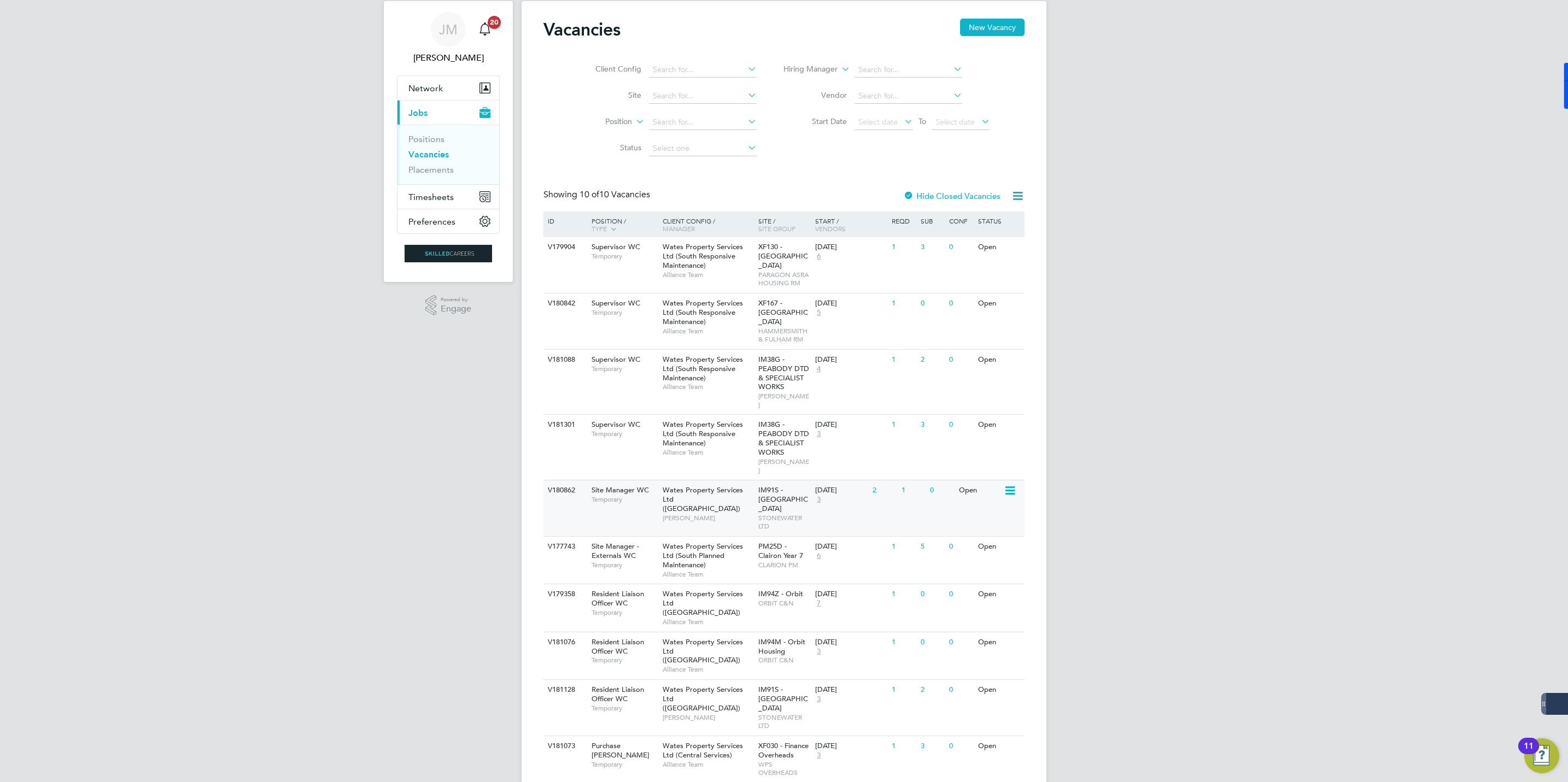
click at [599, 485] on span "Site Manager WC" at bounding box center [620, 490] width 58 height 10
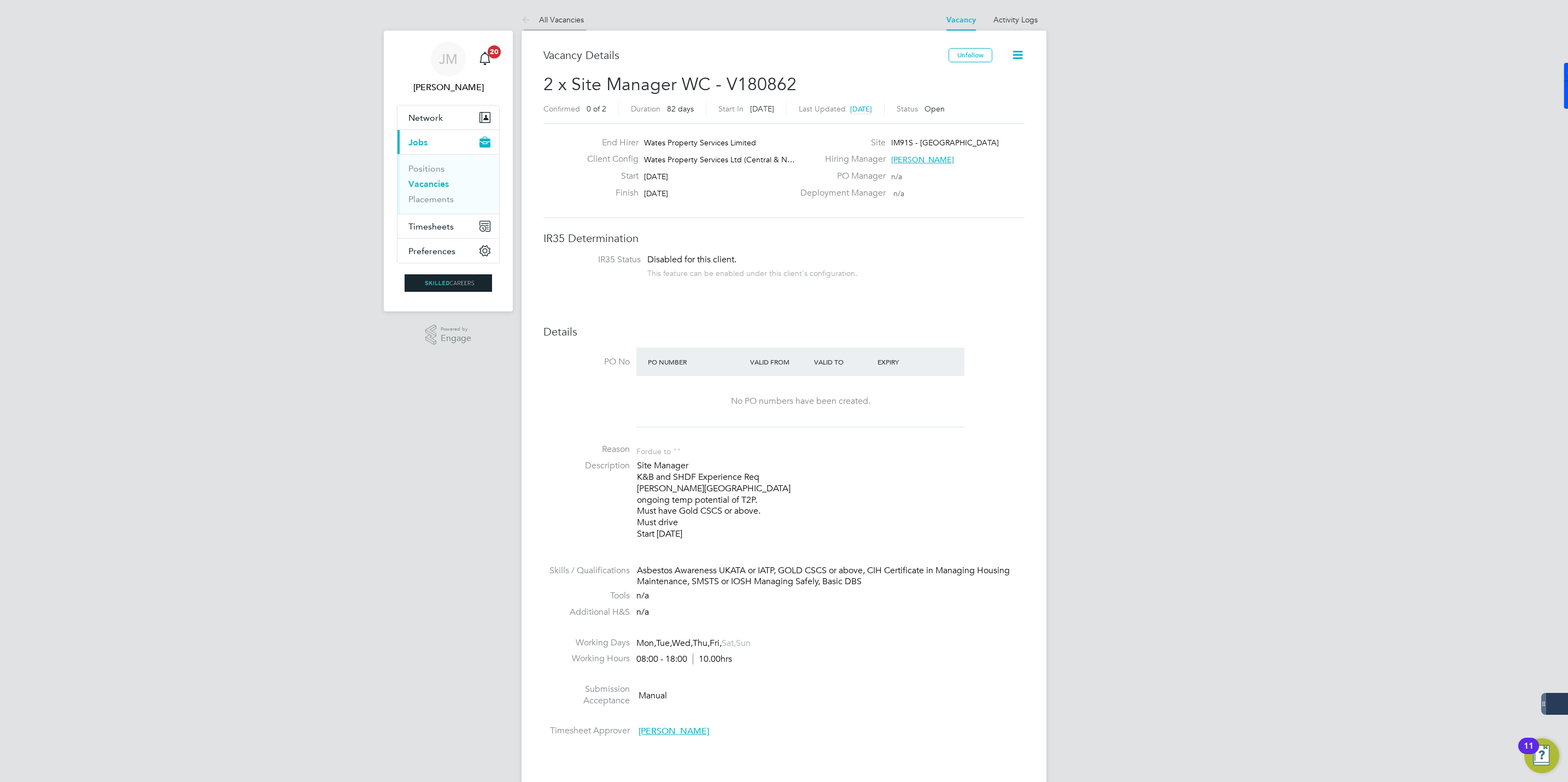
click at [560, 10] on li "All Vacancies" at bounding box center [553, 19] width 62 height 22
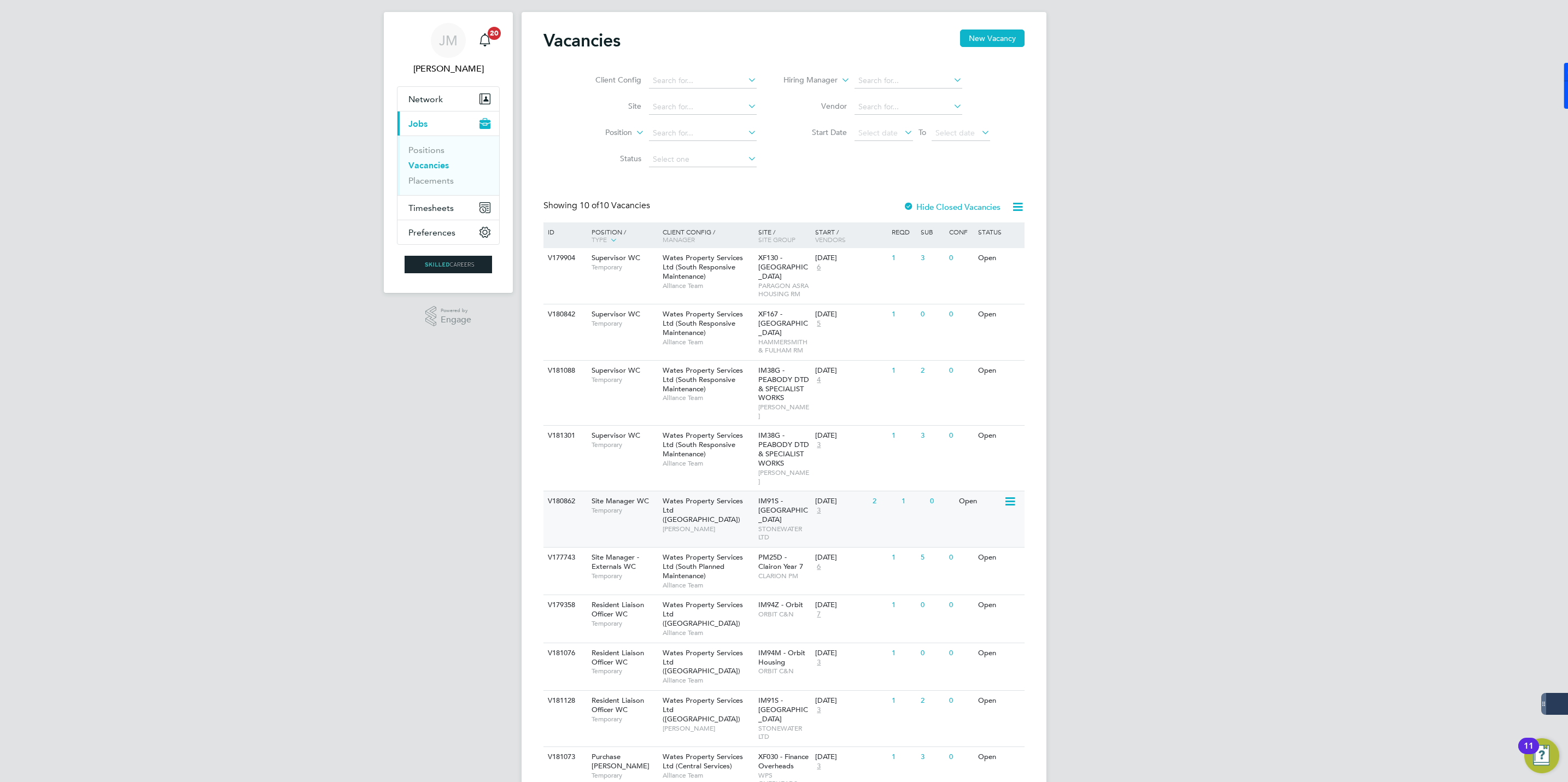
scroll to position [30, 0]
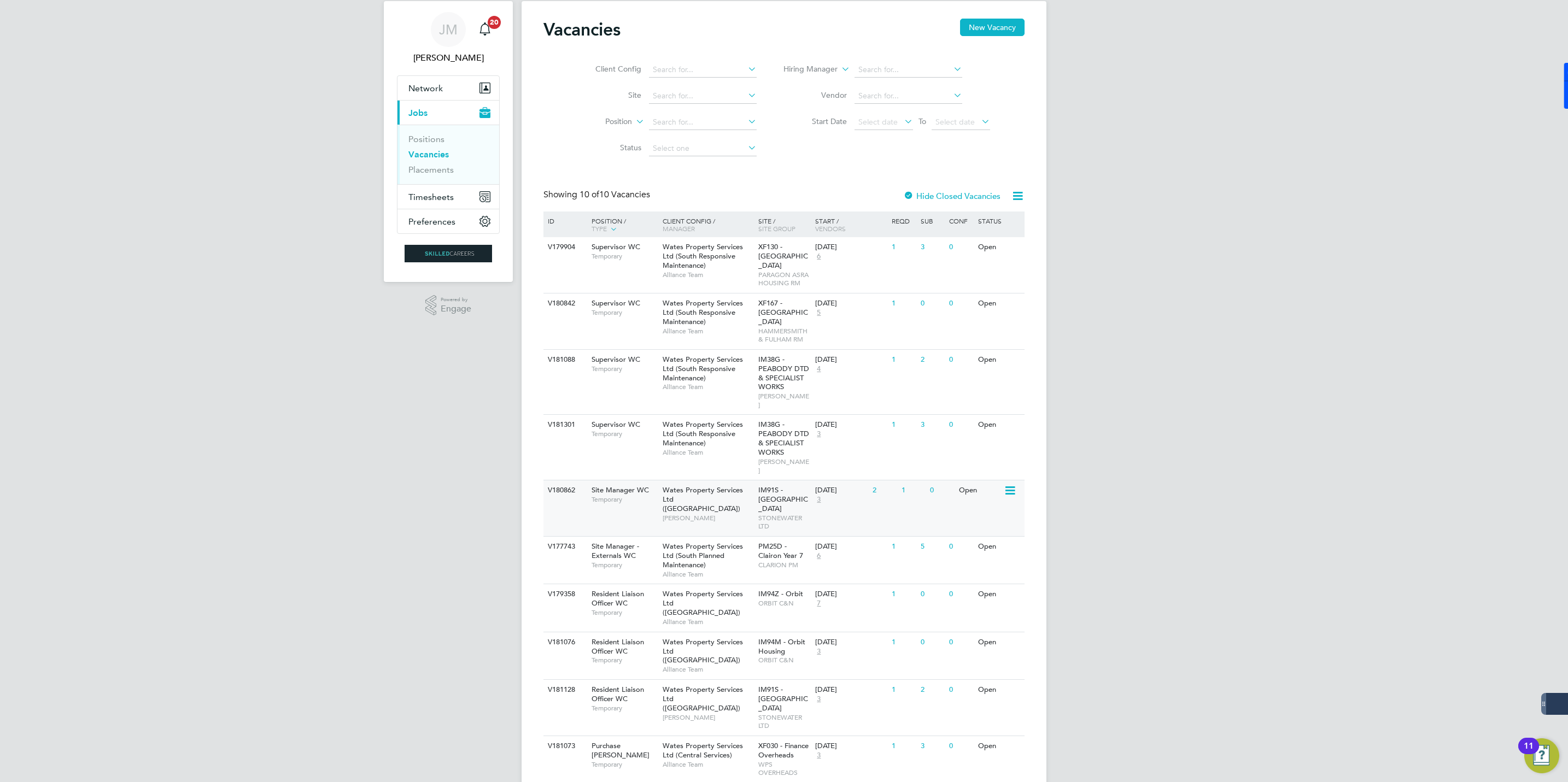
drag, startPoint x: 671, startPoint y: 490, endPoint x: 661, endPoint y: 489, distance: 10.0
click at [661, 489] on div "Wates Property Services Ltd (Central & North) James Harding" at bounding box center [708, 504] width 96 height 47
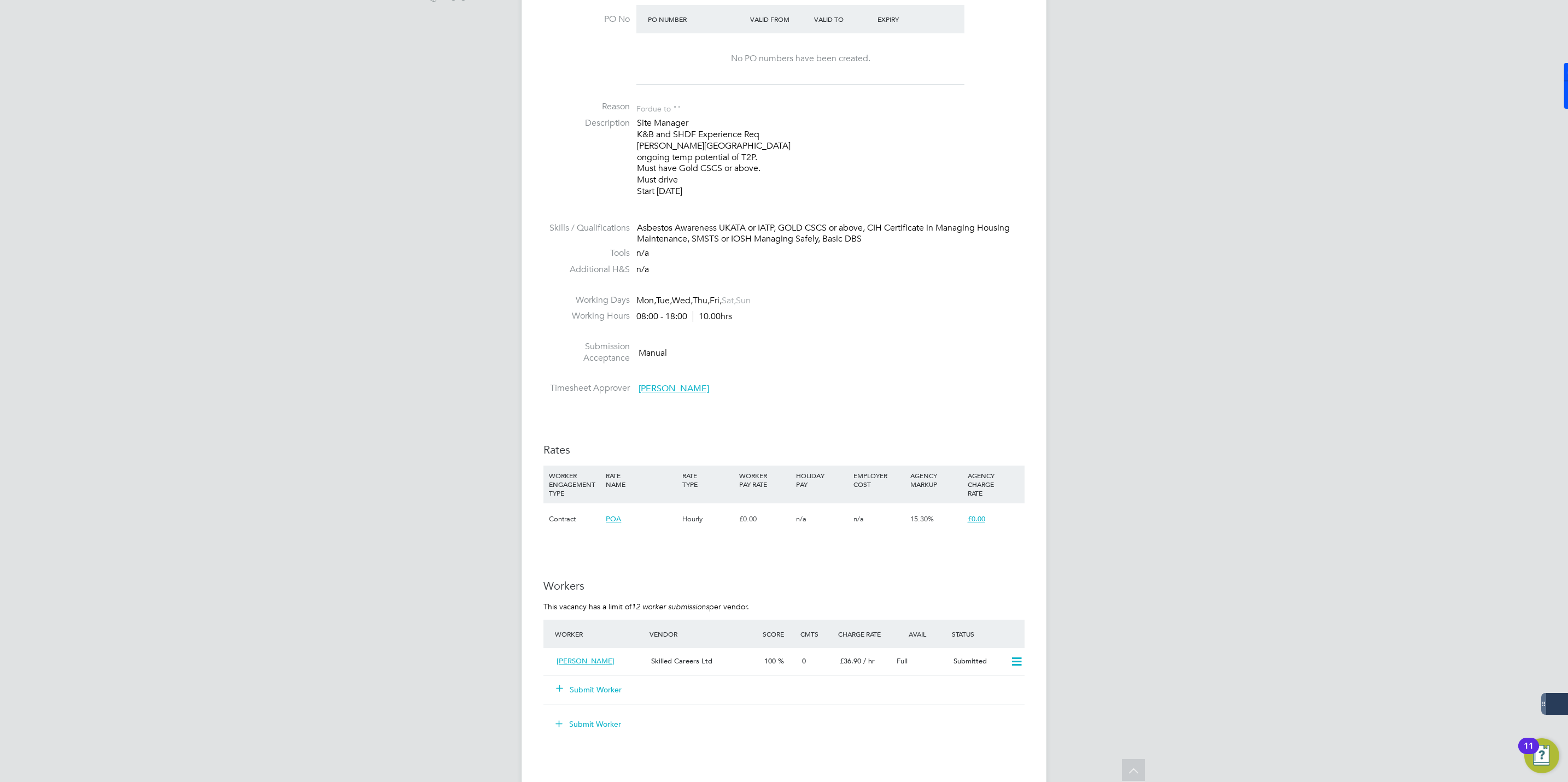
scroll to position [492, 0]
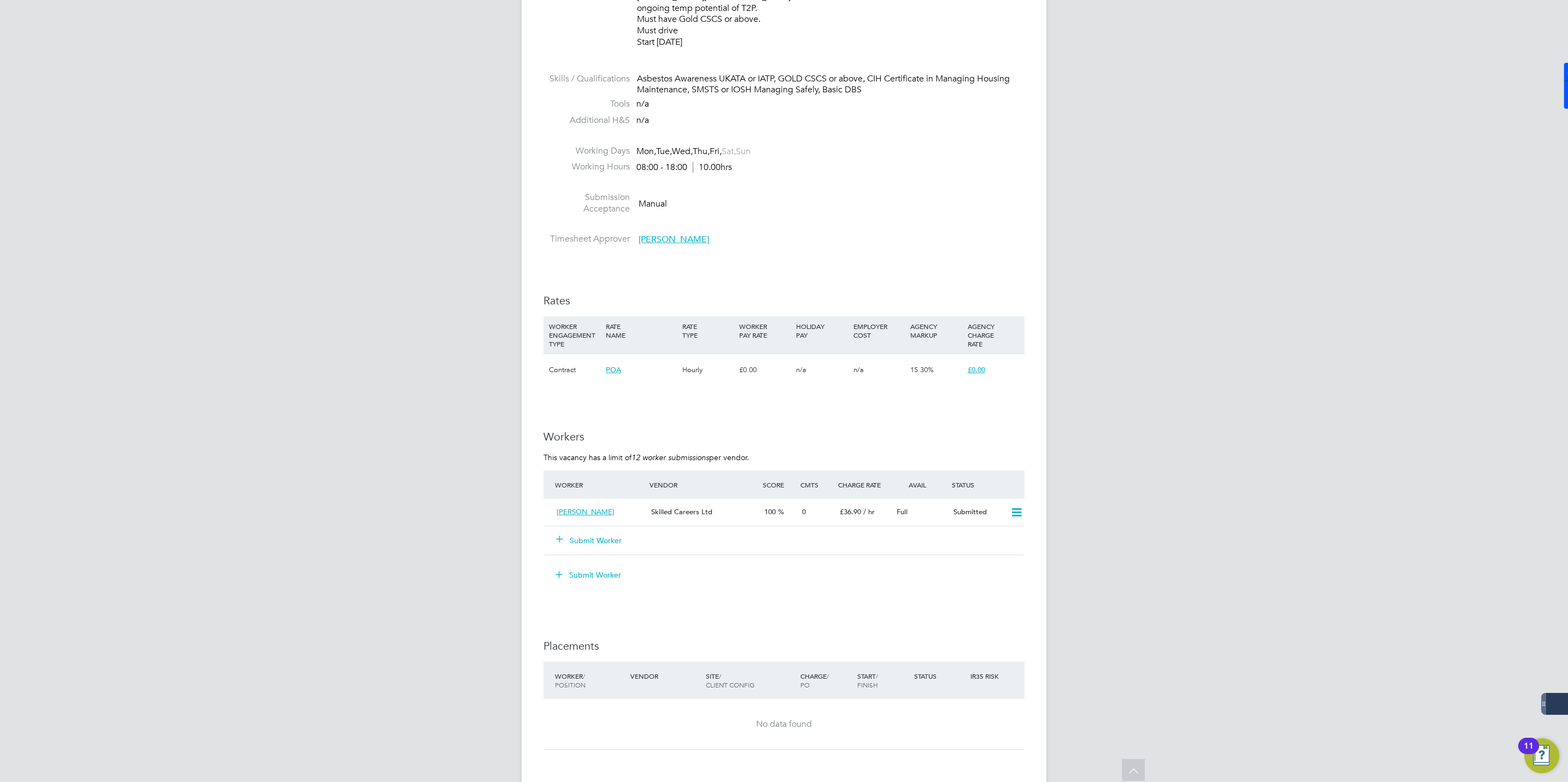
click at [664, 240] on span "[PERSON_NAME]" at bounding box center [674, 240] width 70 height 11
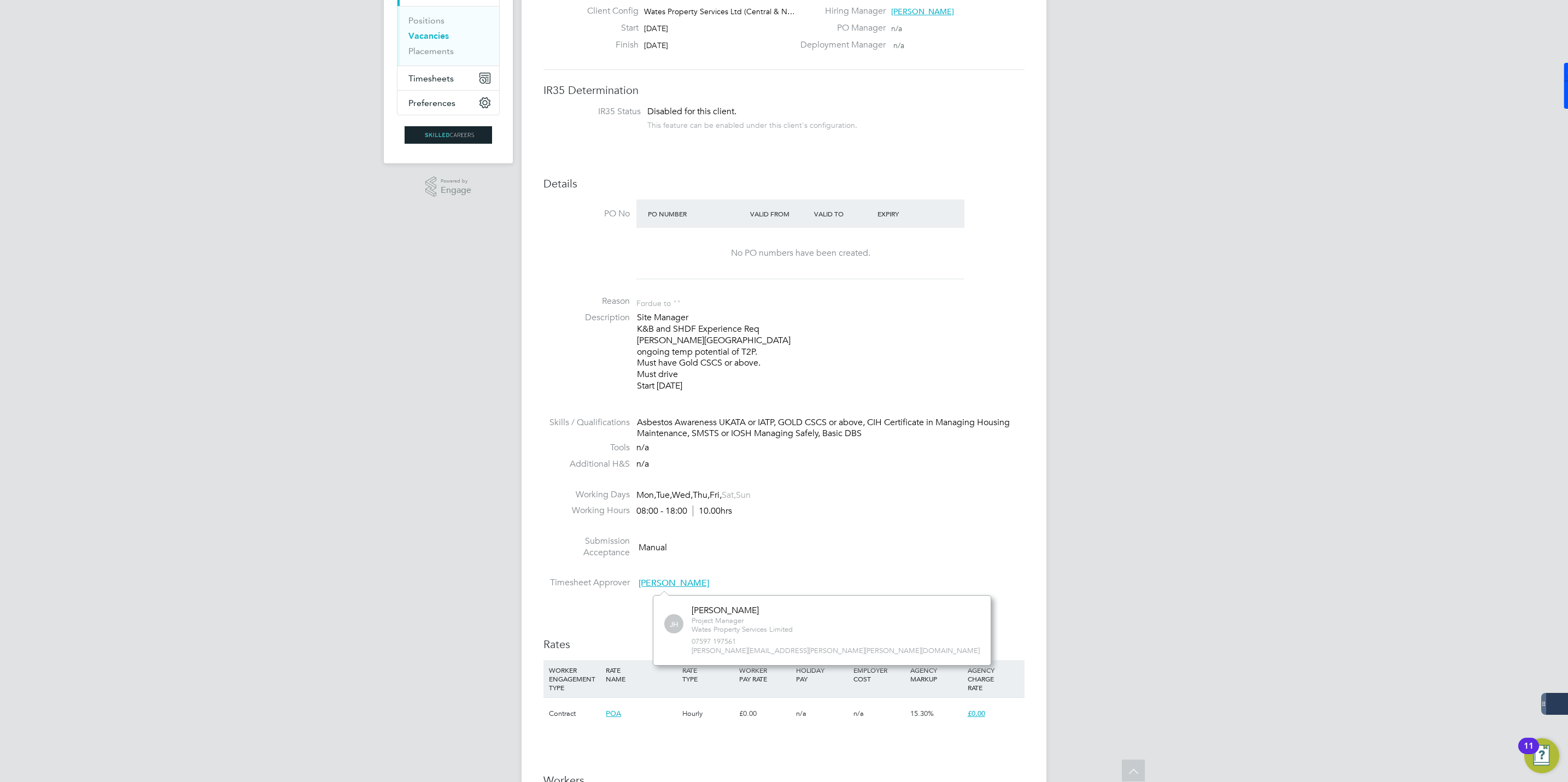
scroll to position [0, 0]
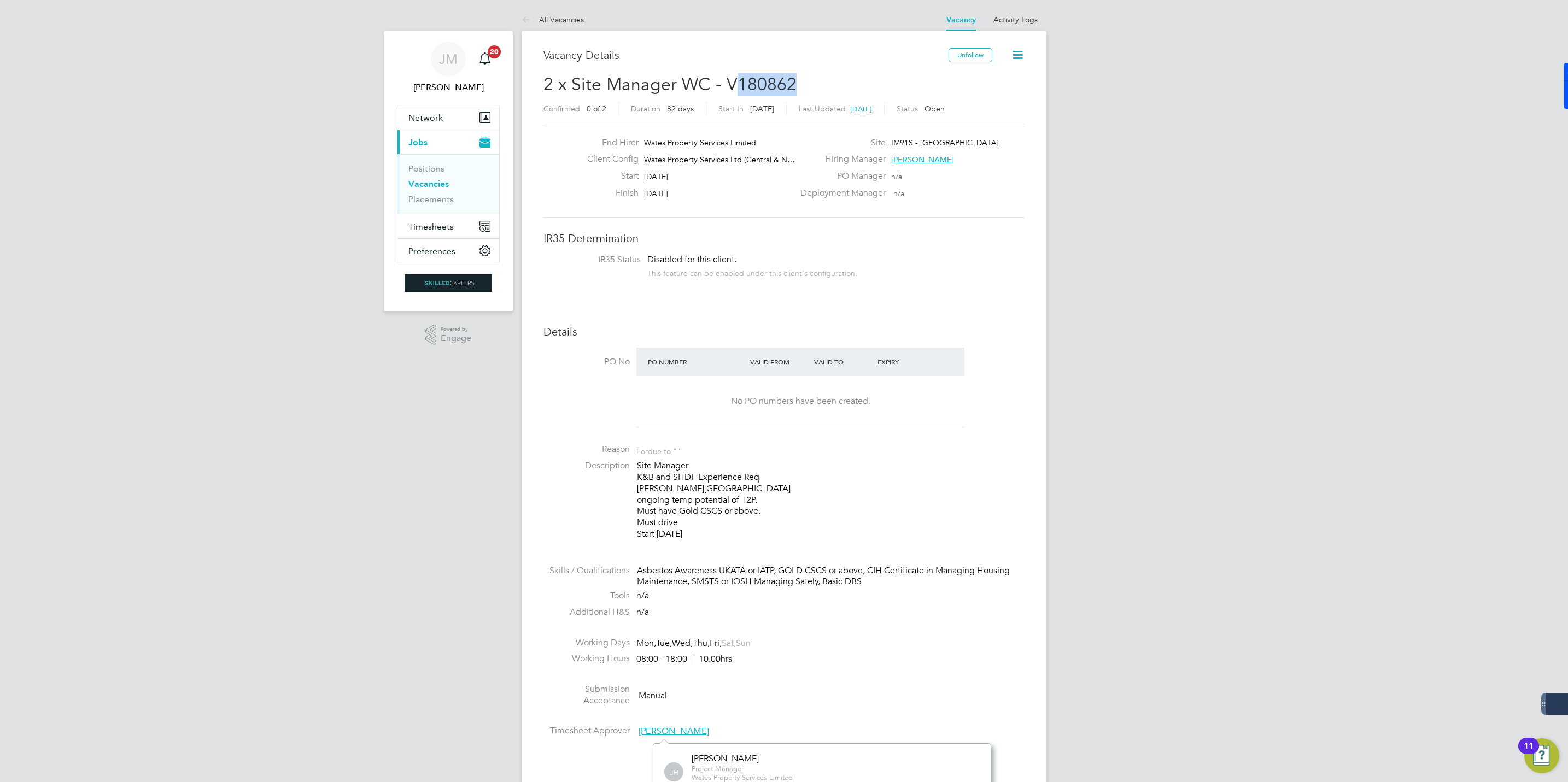
drag, startPoint x: 737, startPoint y: 86, endPoint x: 808, endPoint y: 86, distance: 71.0
click at [808, 86] on h2 "2 x Site Manager WC - V180862 Confirmed 0 of 2 Duration 82 days Start In in 7 d…" at bounding box center [784, 96] width 481 height 46
click at [1145, 330] on div "JM Jack McMurray Notifications 20 Applications: Network Businesses Sites Worker…" at bounding box center [784, 764] width 1568 height 1528
click at [281, 656] on div "JM Jack McMurray Notifications 20 Applications: Network Businesses Sites Worker…" at bounding box center [784, 764] width 1568 height 1528
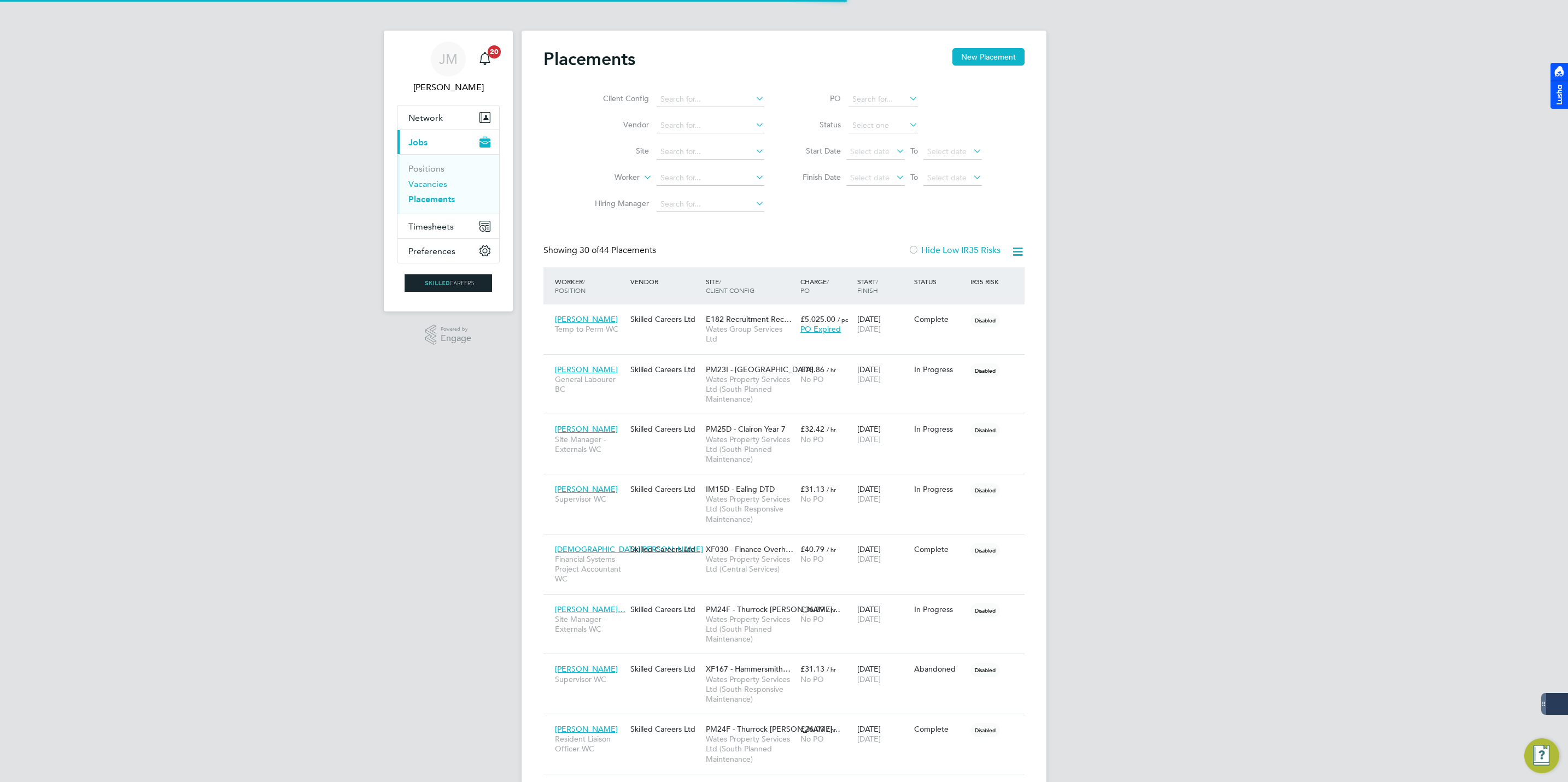
click at [428, 181] on link "Vacancies" at bounding box center [428, 184] width 39 height 10
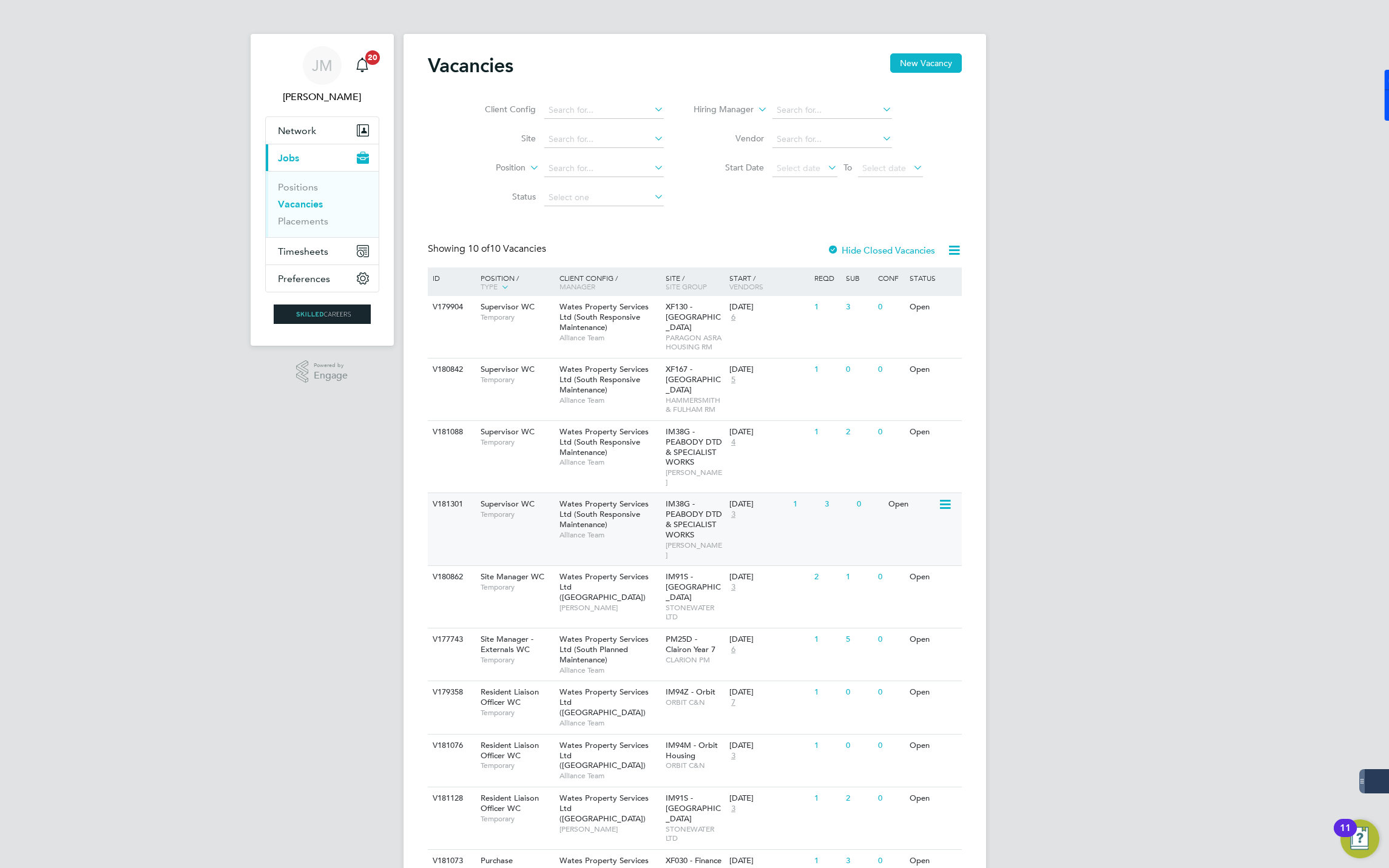
scroll to position [33, 0]
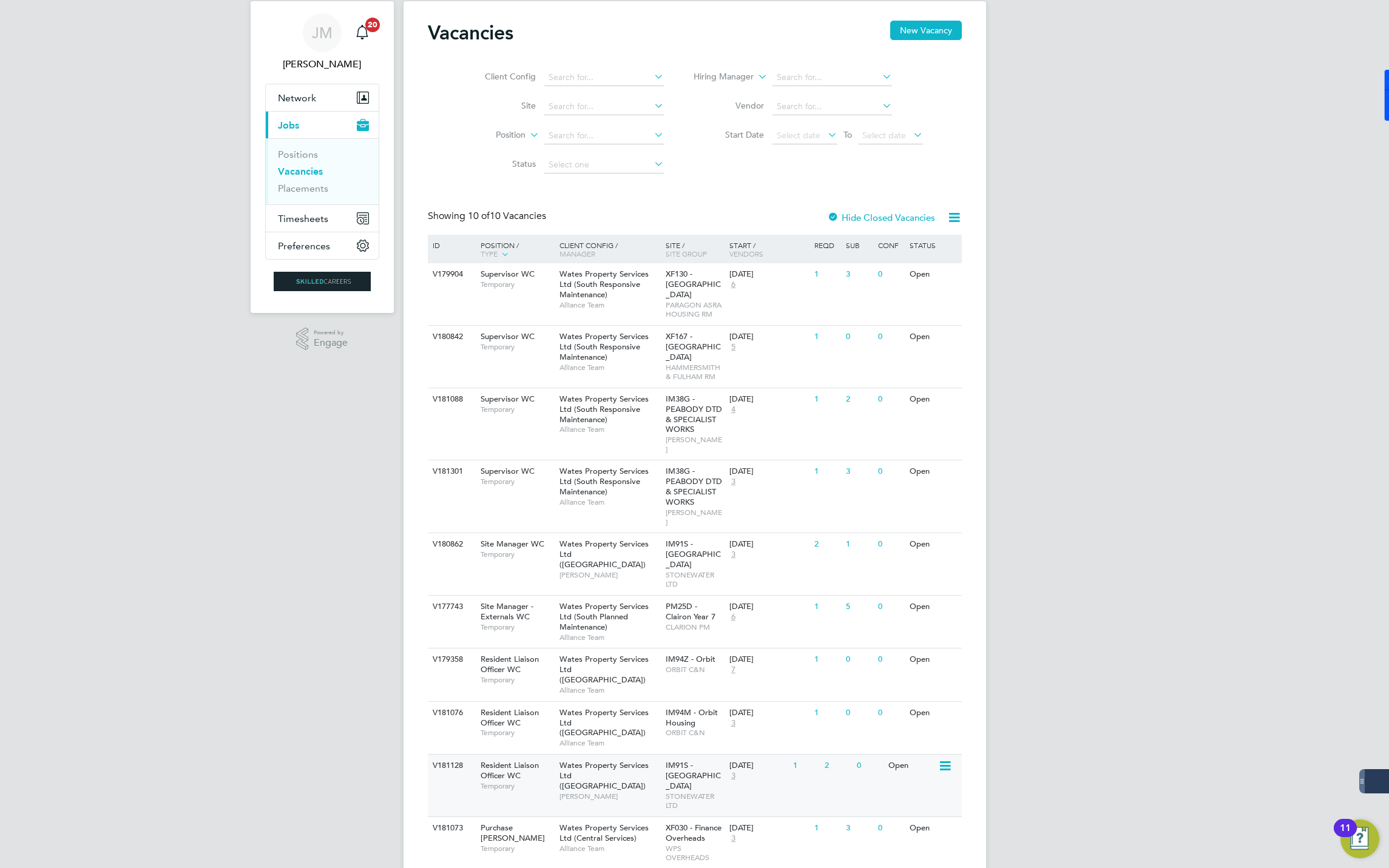
click at [604, 761] on span "Wates Property Services Ltd (Central & North)" at bounding box center [604, 776] width 90 height 31
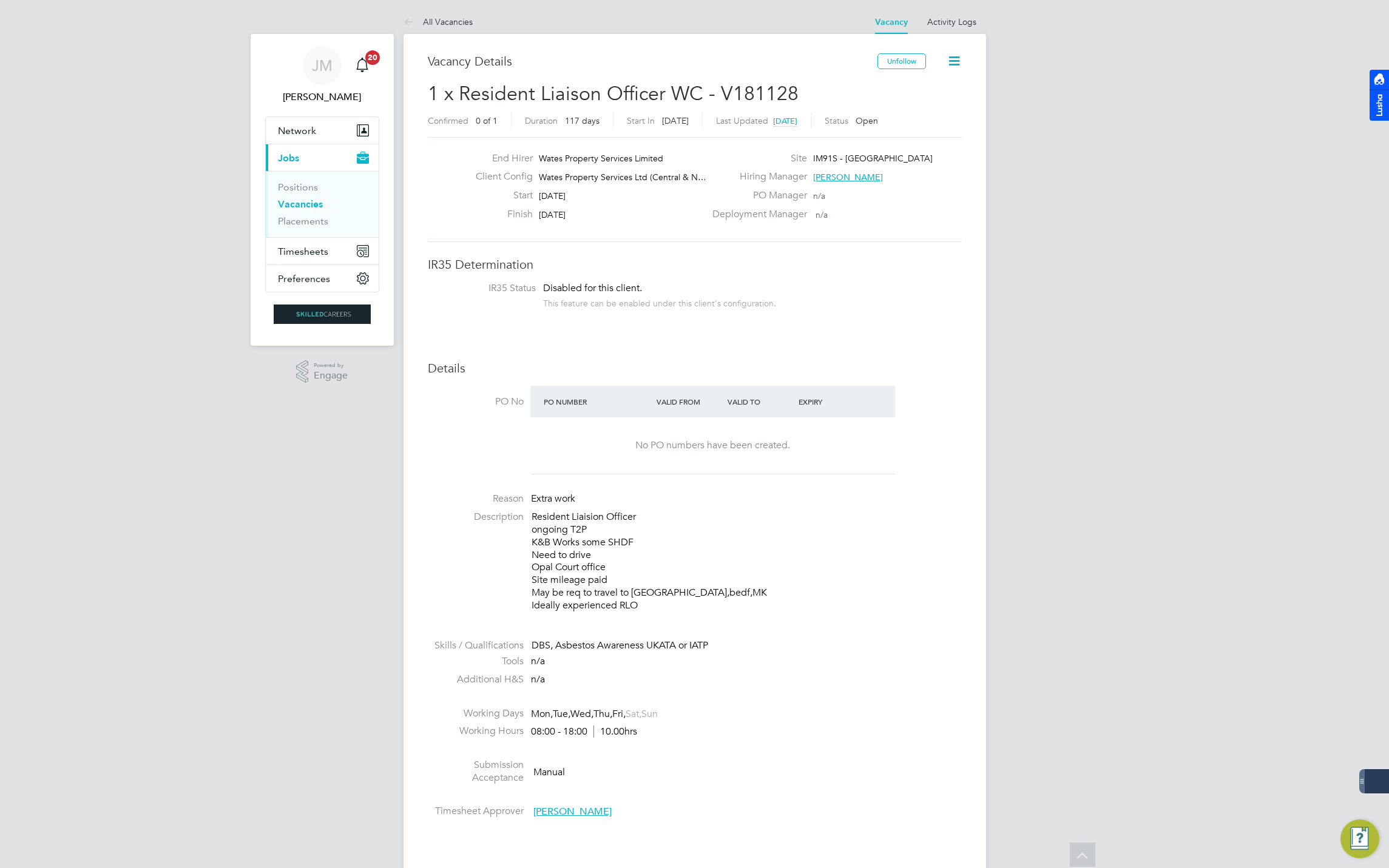
scroll to position [856, 0]
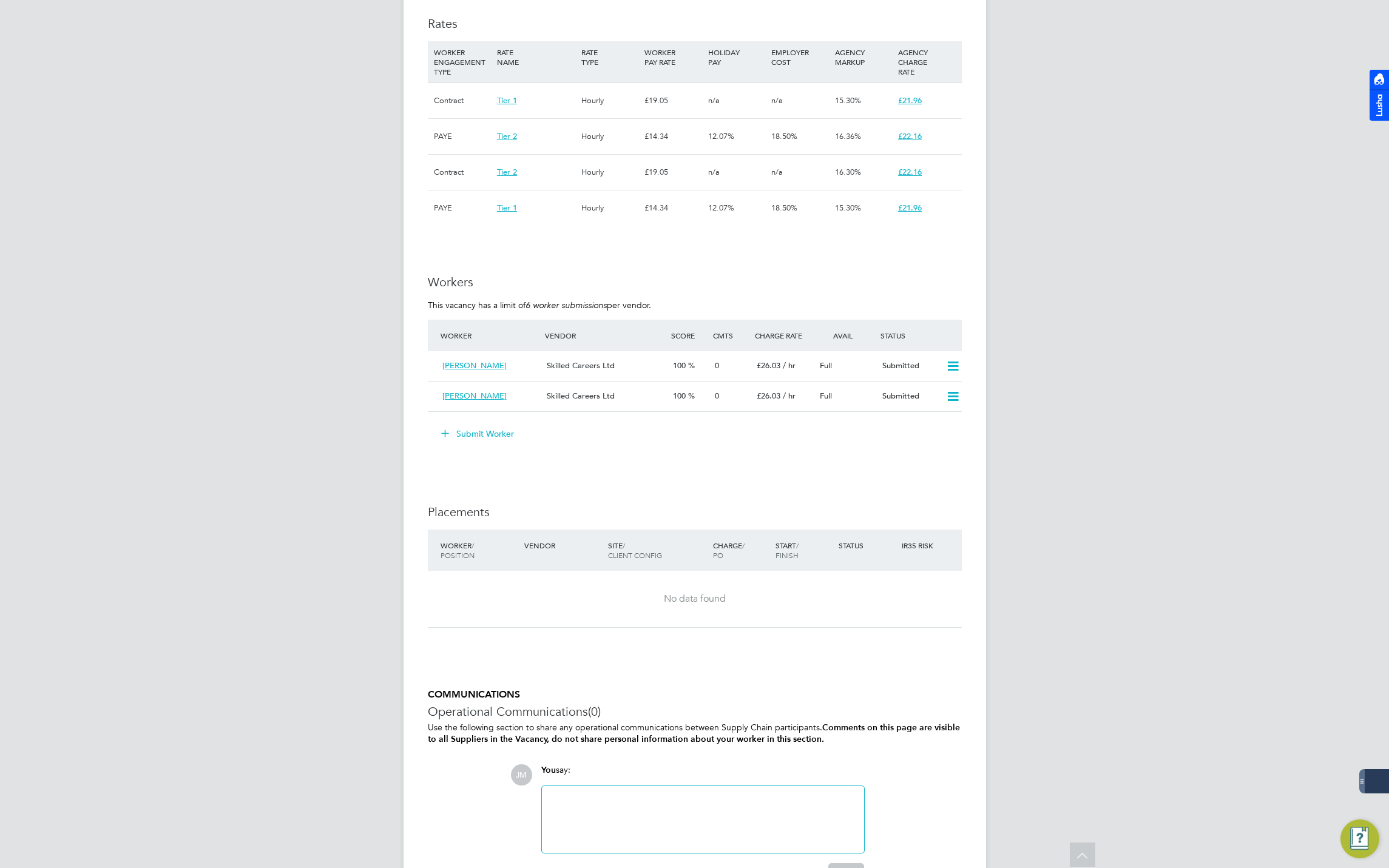
click at [471, 443] on button "Submit Worker" at bounding box center [478, 434] width 91 height 20
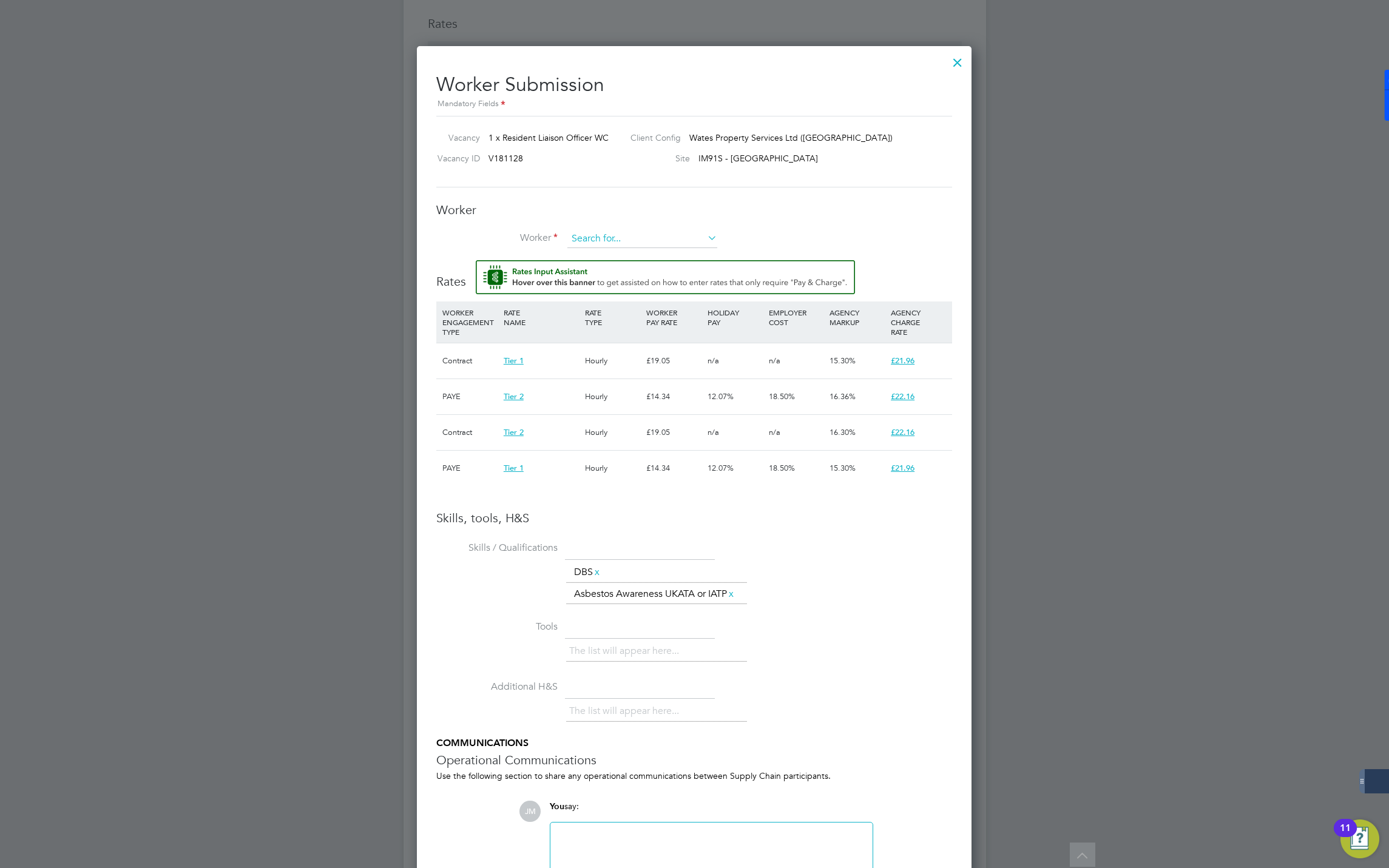
click at [602, 232] on input at bounding box center [642, 239] width 150 height 19
click at [476, 260] on button "Rate Assistant" at bounding box center [665, 277] width 379 height 34
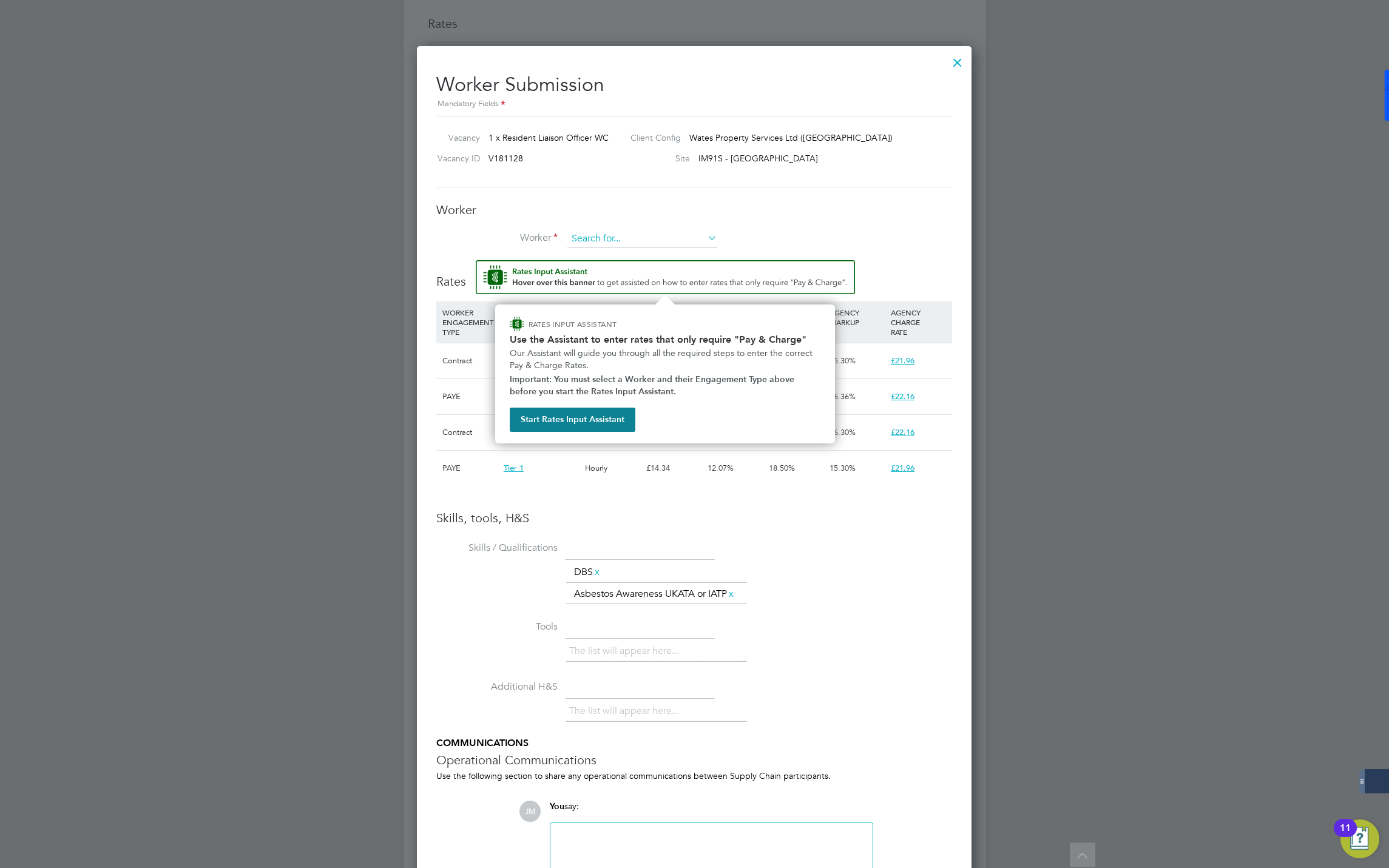
click at [619, 237] on input at bounding box center [642, 239] width 150 height 19
click at [612, 272] on li "Julia Mcbride (502533)" at bounding box center [660, 273] width 186 height 16
type input "Julia Mcbride (502533)"
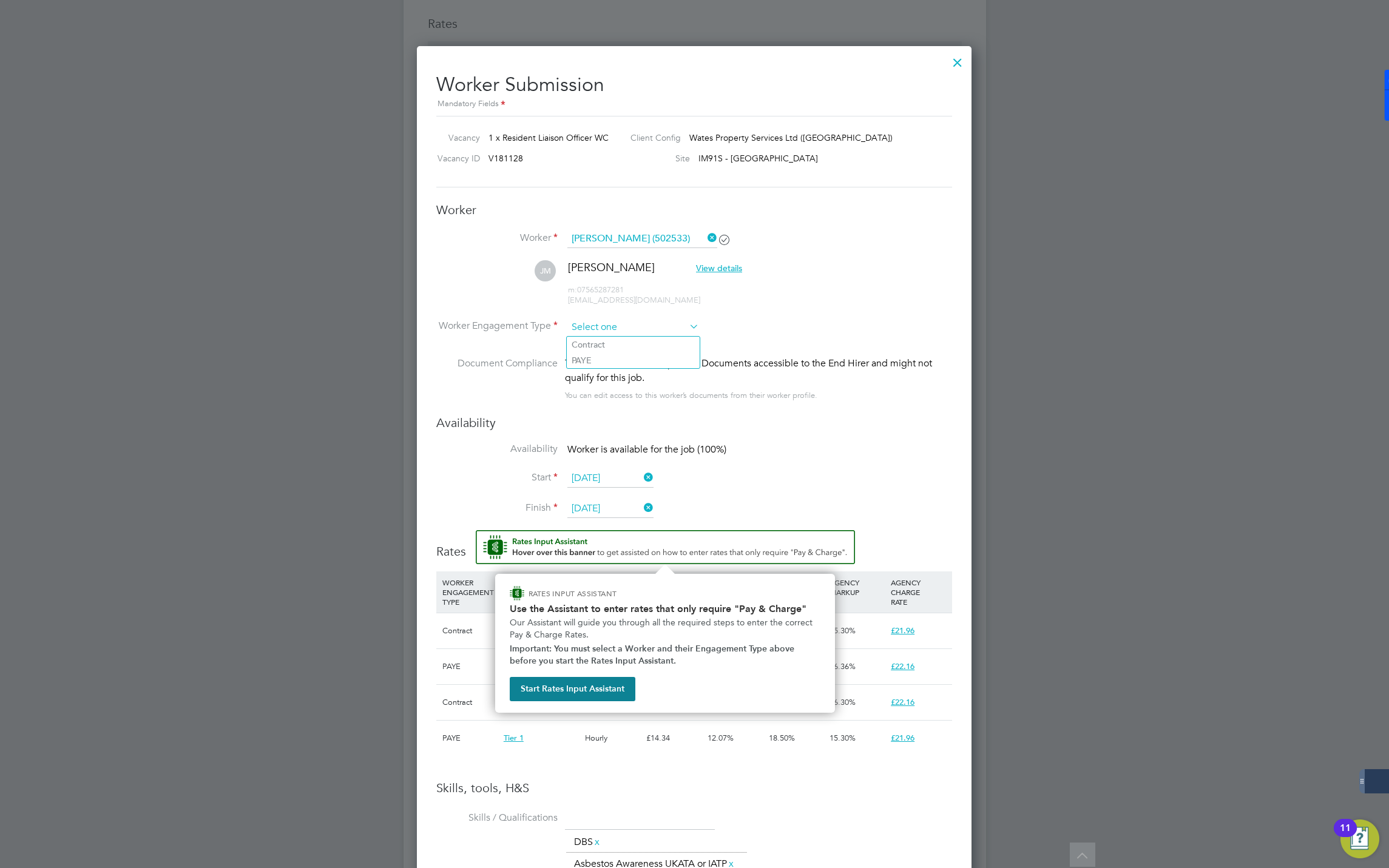
click at [667, 327] on input at bounding box center [633, 327] width 131 height 19
drag, startPoint x: 592, startPoint y: 351, endPoint x: 590, endPoint y: 362, distance: 11.2
click at [590, 353] on ul "Contract PAYE" at bounding box center [633, 352] width 134 height 33
drag, startPoint x: 614, startPoint y: 313, endPoint x: 613, endPoint y: 323, distance: 10.0
click at [613, 314] on li "JM Julia Mcbride View details m: 07565287281 juliamcbride@live.co.uk" at bounding box center [694, 288] width 516 height 58
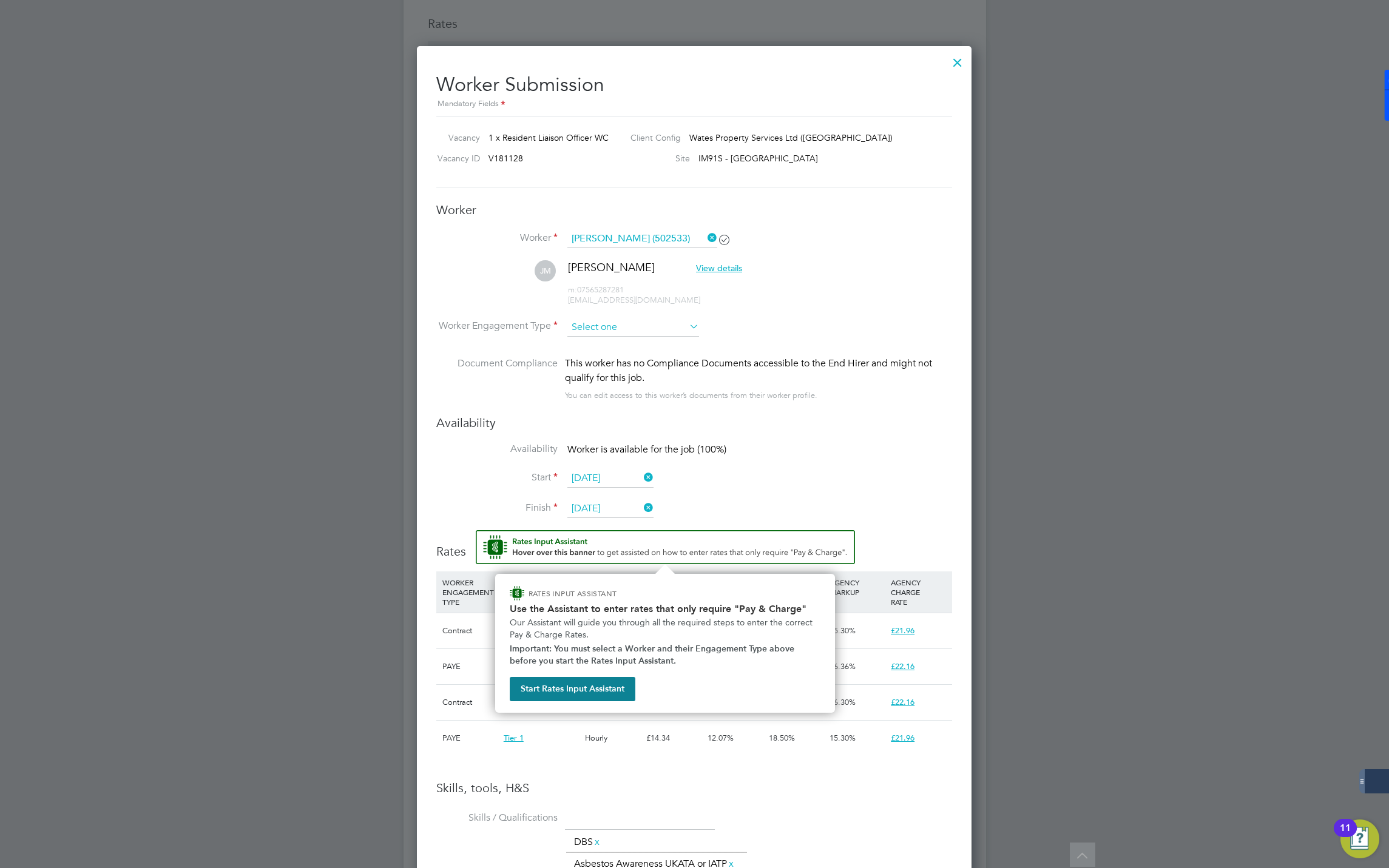
click at [613, 326] on input at bounding box center [633, 327] width 131 height 19
click at [596, 356] on li "PAYE" at bounding box center [634, 360] width 133 height 16
type input "PAYE"
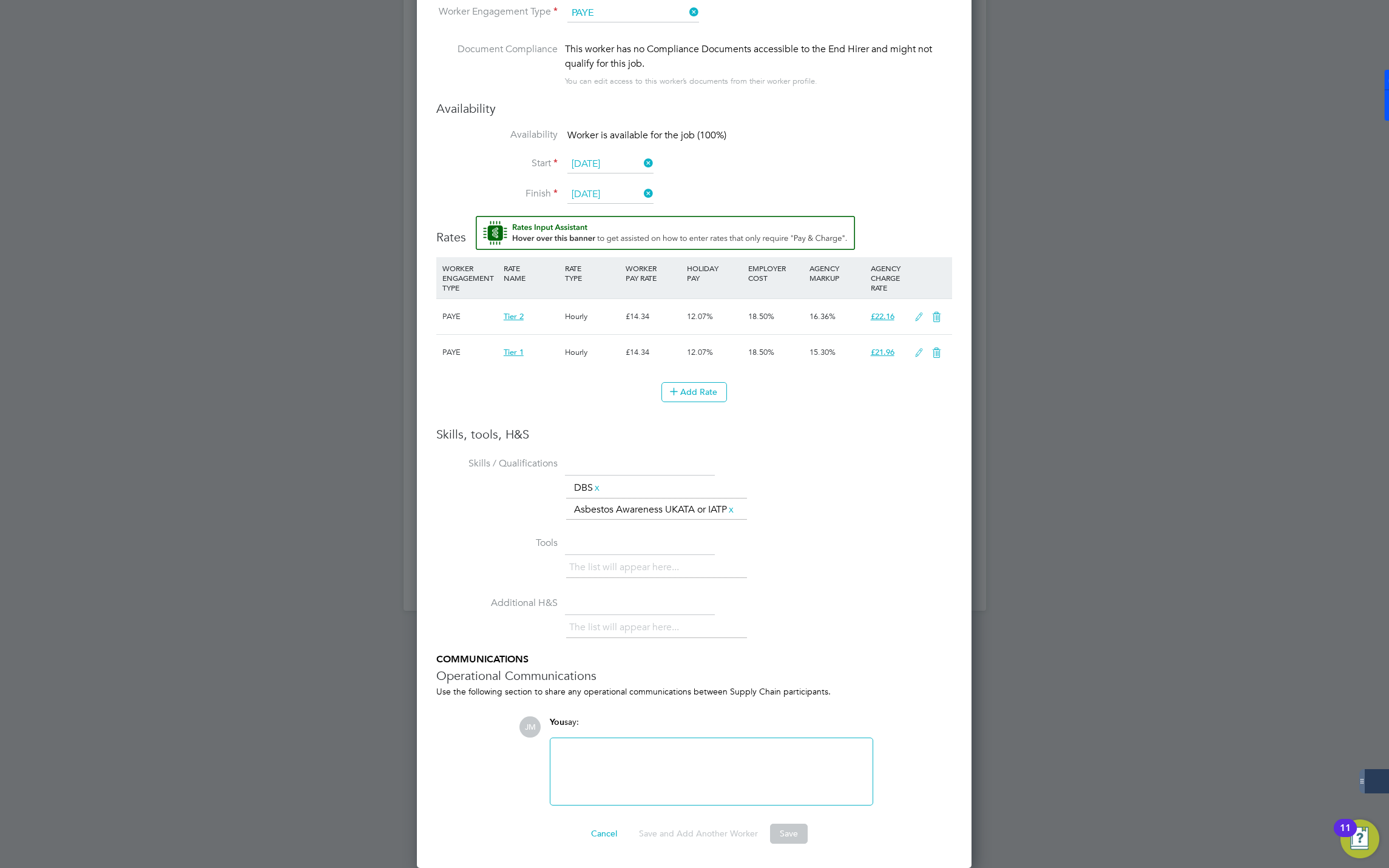
click at [872, 104] on h3 "Availability" at bounding box center [694, 109] width 516 height 16
click at [912, 350] on icon at bounding box center [919, 352] width 15 height 10
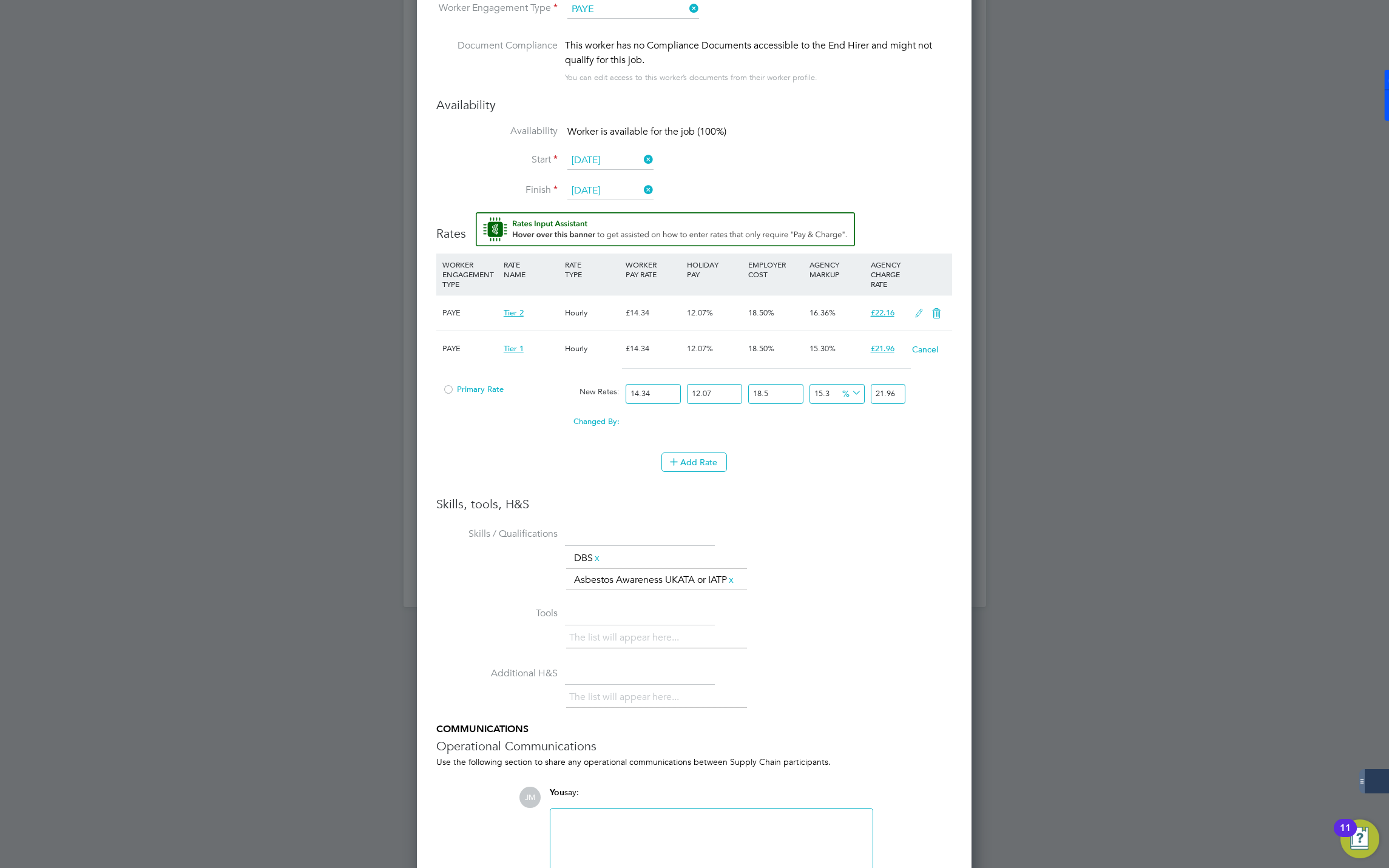
click at [486, 393] on span "Primary Rate" at bounding box center [472, 390] width 61 height 11
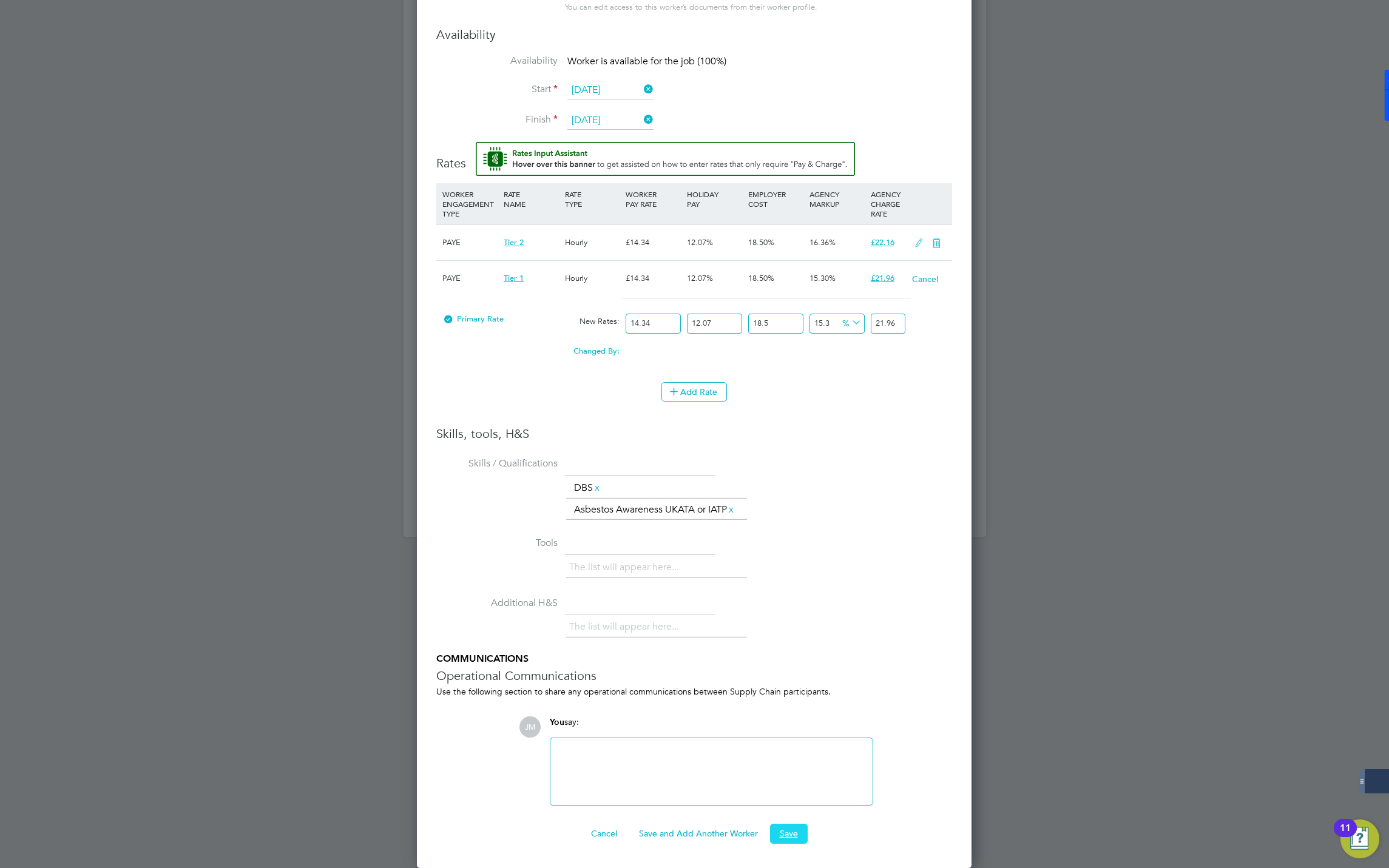
click at [801, 825] on button "Save" at bounding box center [789, 834] width 37 height 20
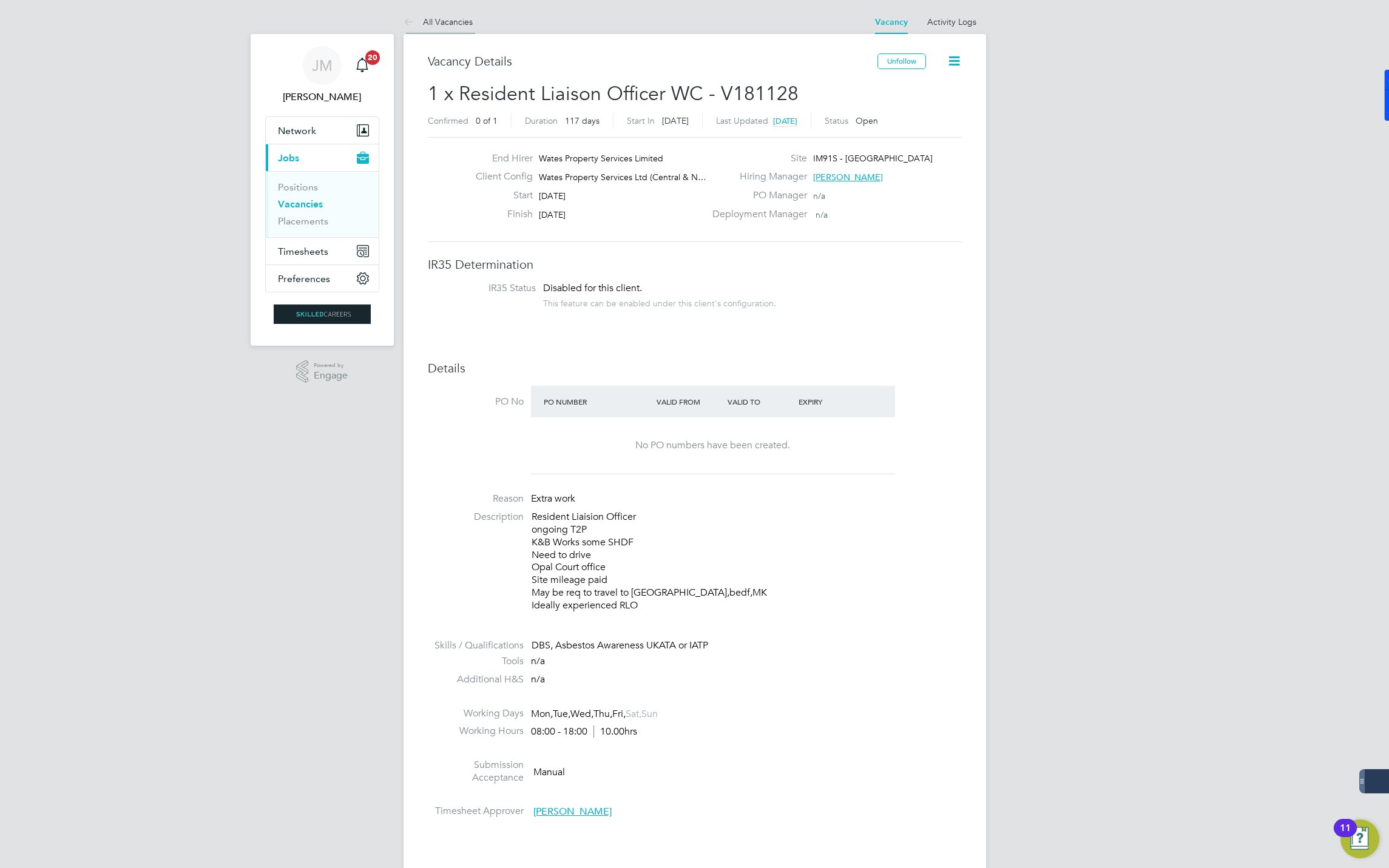
click at [433, 14] on li "All Vacancies" at bounding box center [438, 21] width 69 height 24
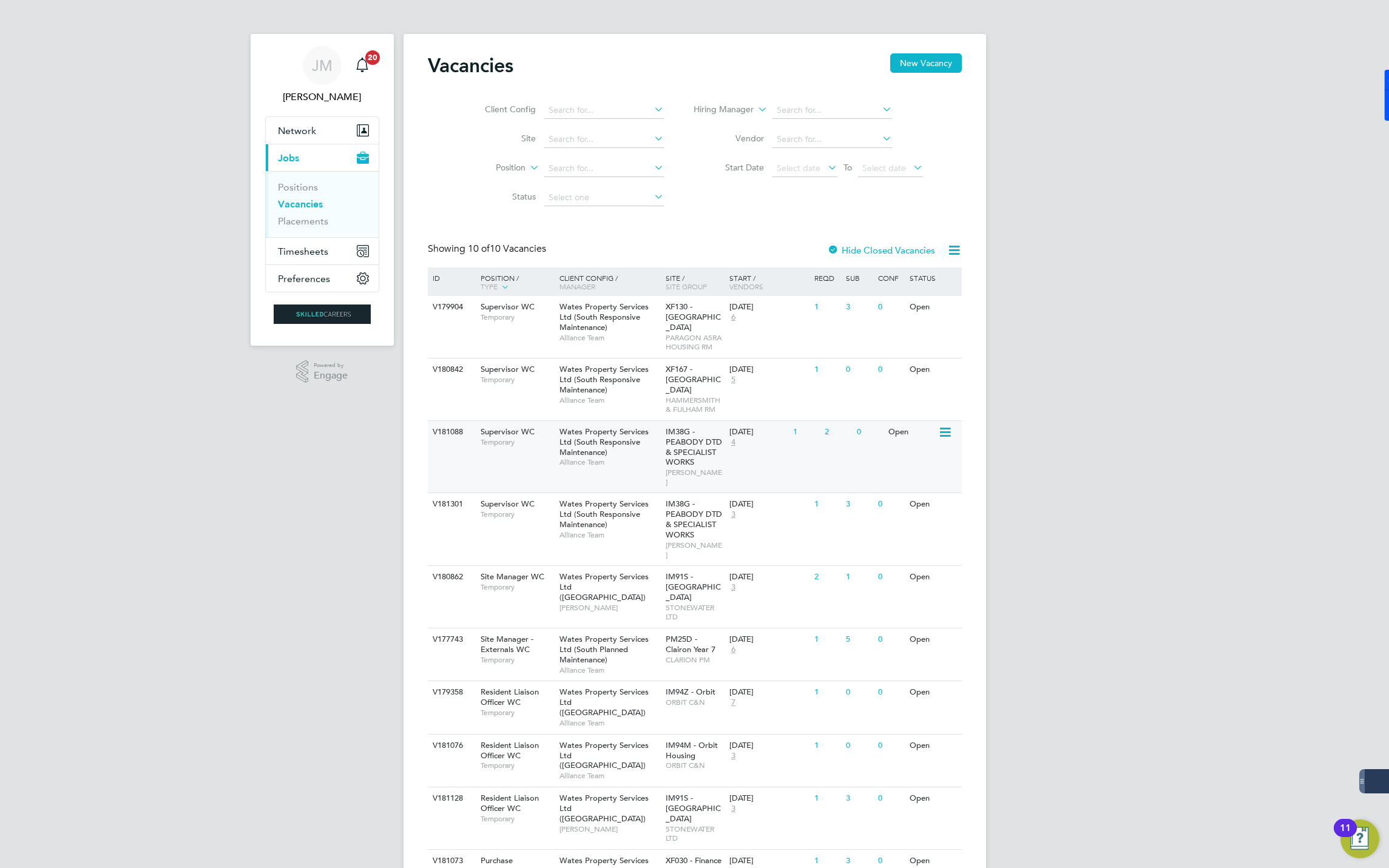
click at [587, 441] on span "Wates Property Services Ltd (South Responsive Maintenance)" at bounding box center [604, 442] width 90 height 31
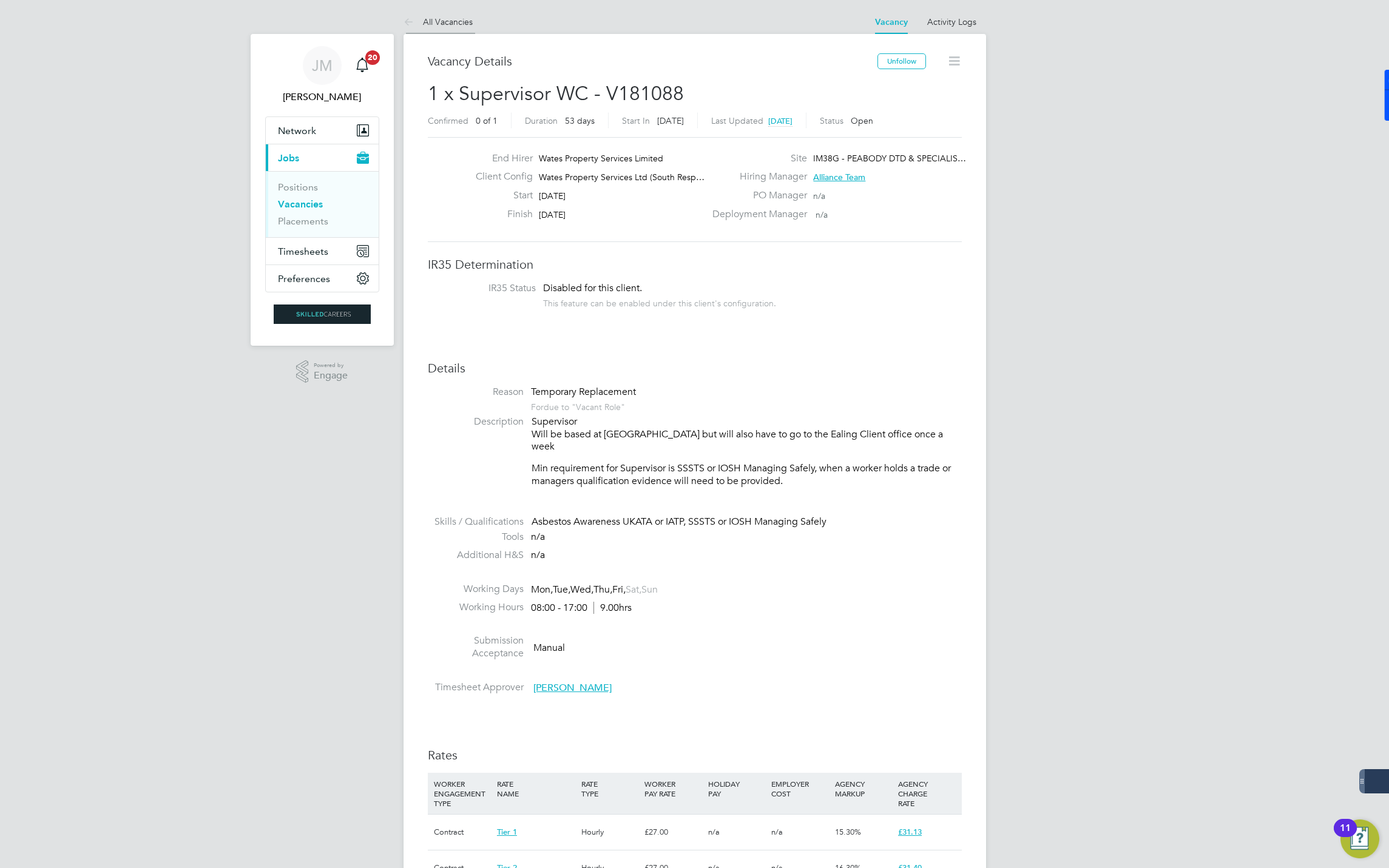
click at [438, 20] on link "All Vacancies" at bounding box center [438, 21] width 69 height 11
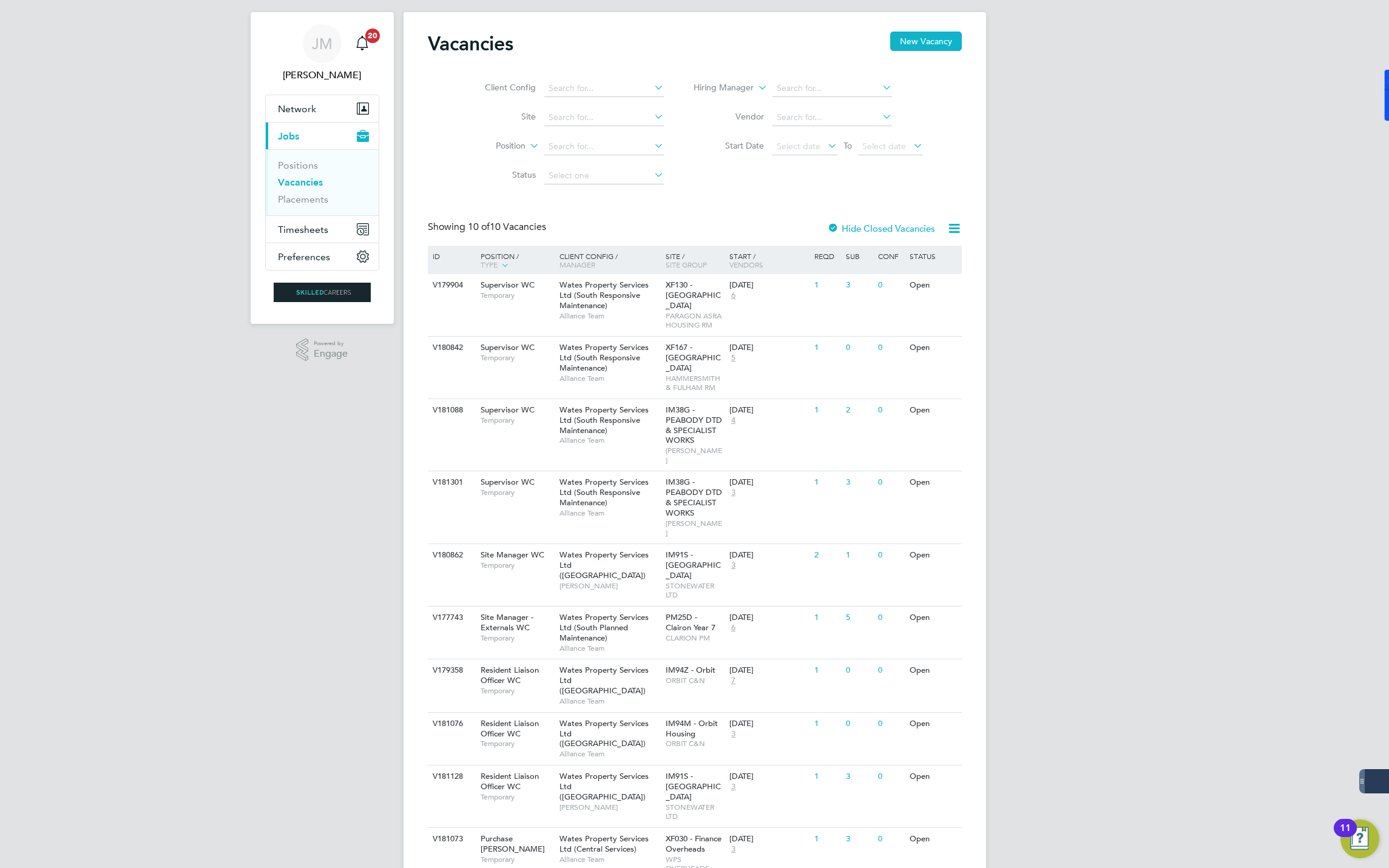
scroll to position [33, 0]
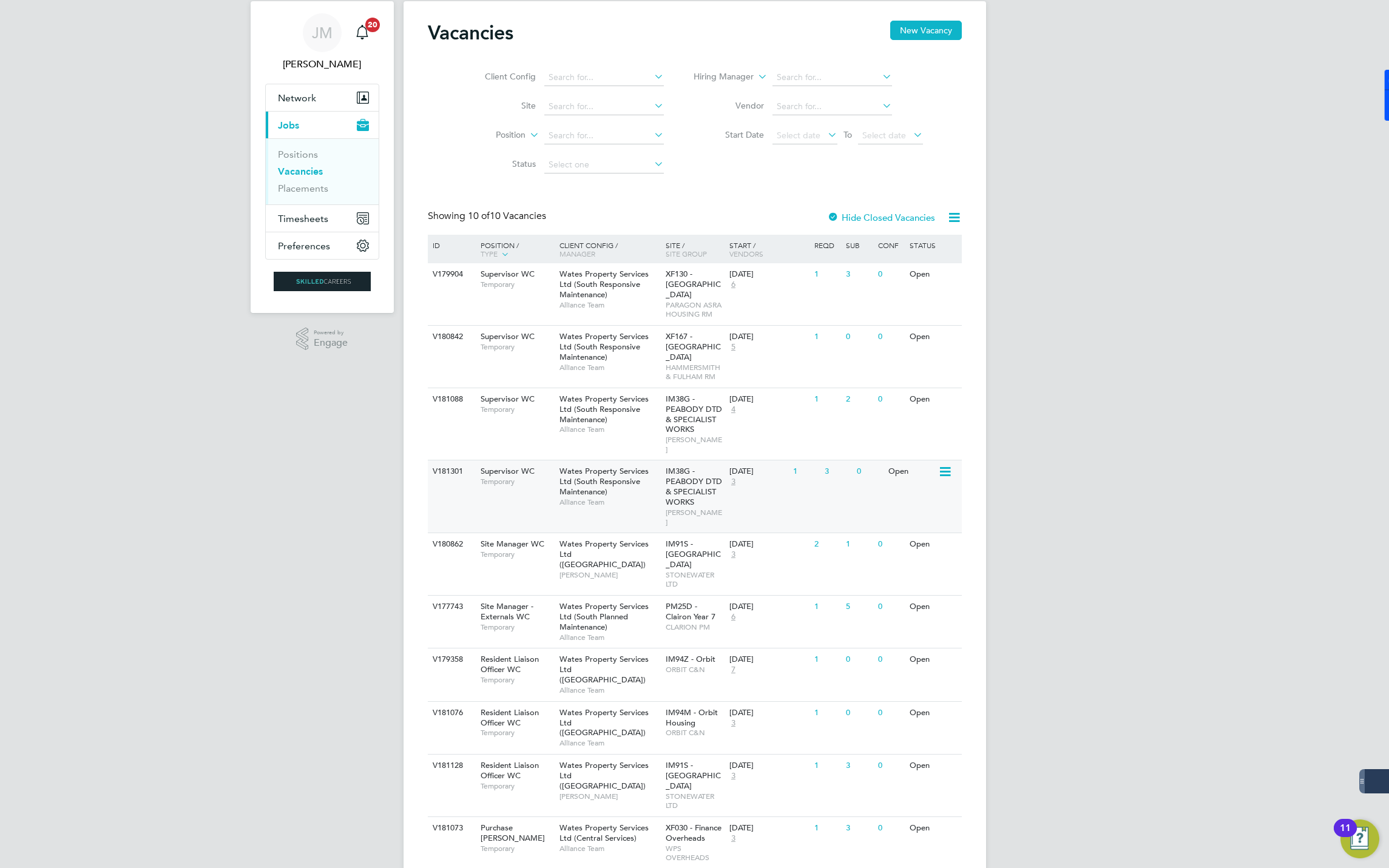
click at [508, 477] on span "Temporary" at bounding box center [517, 481] width 73 height 10
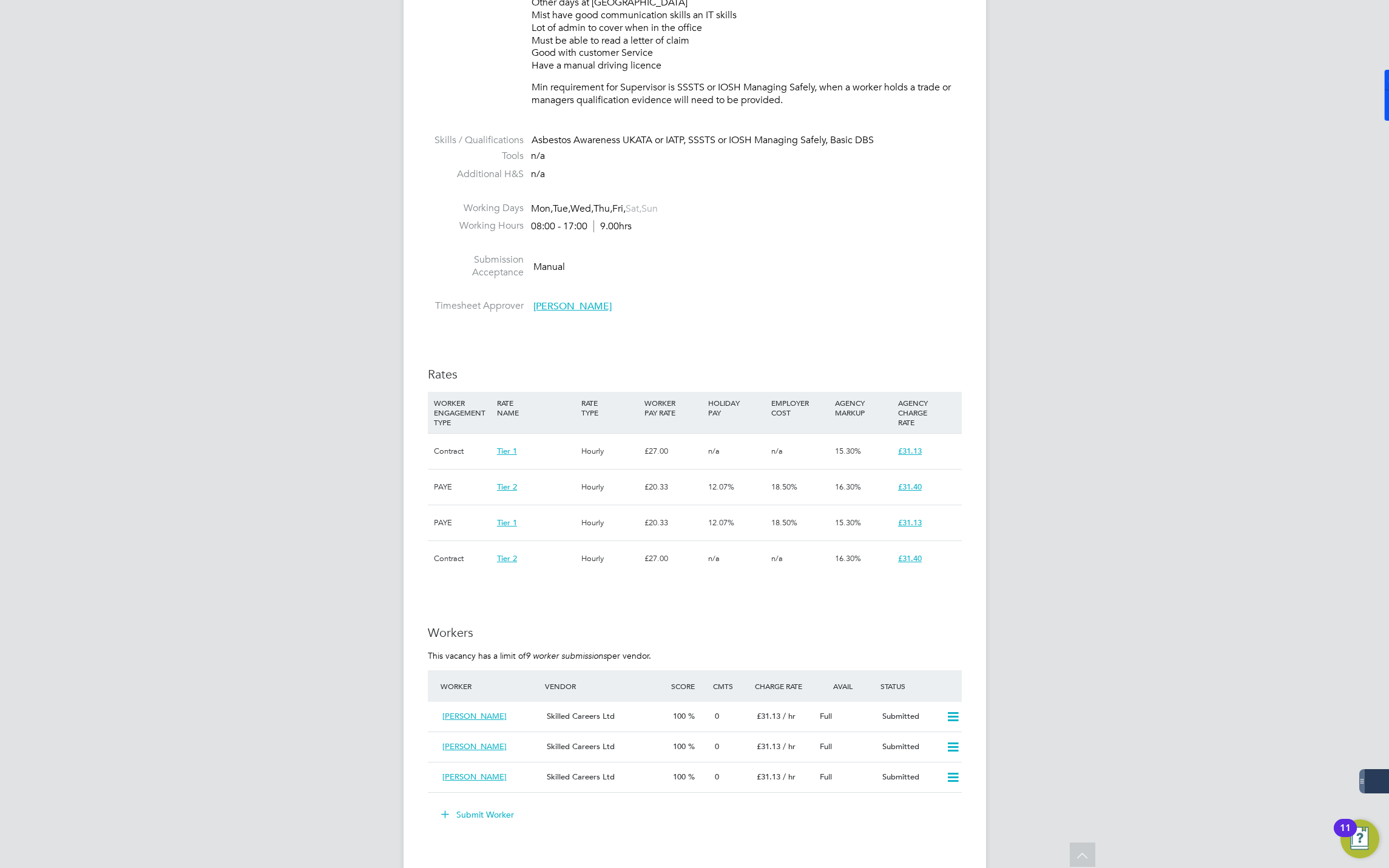
scroll to position [546, 0]
